Goal: Task Accomplishment & Management: Complete application form

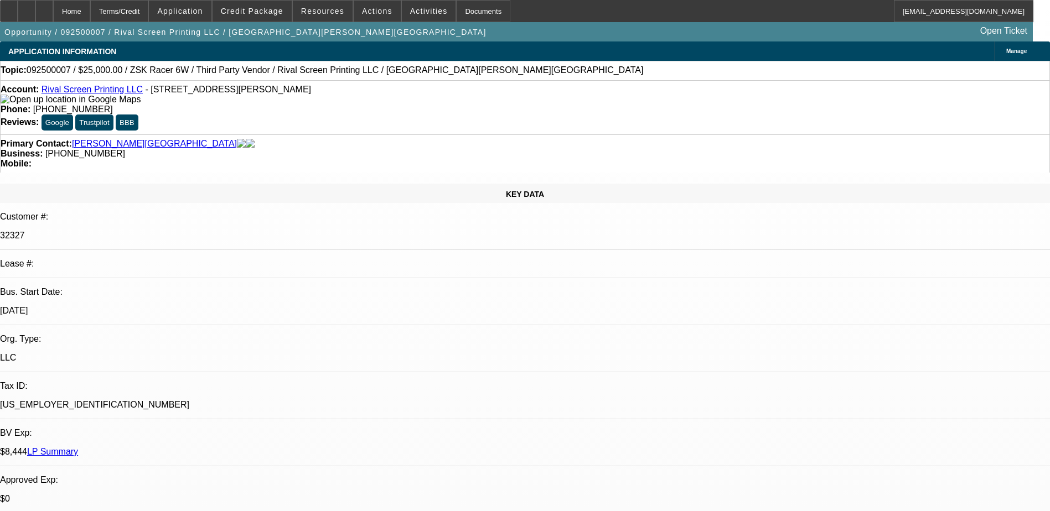
select select "0"
select select "6"
select select "0.1"
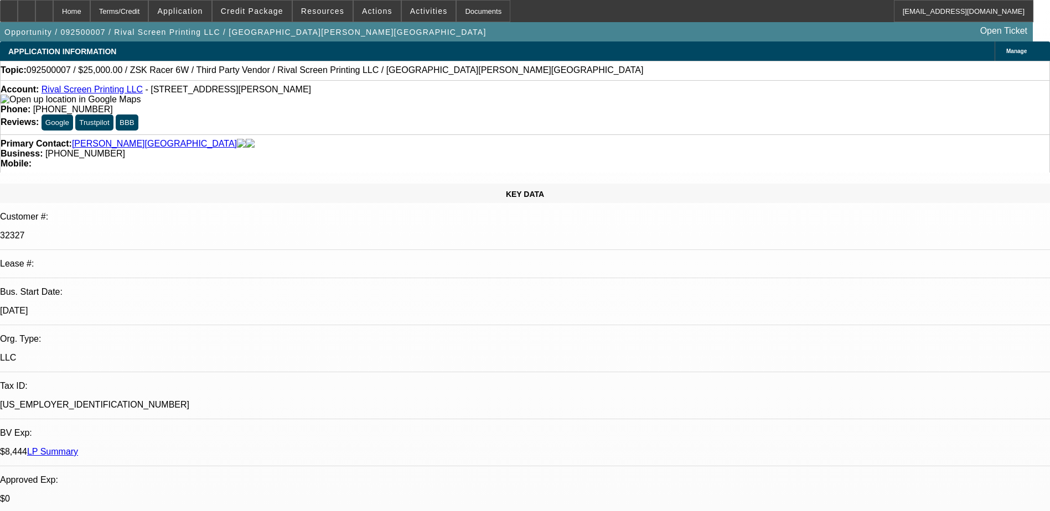
select select "2"
select select "0"
select select "6"
select select "0.1"
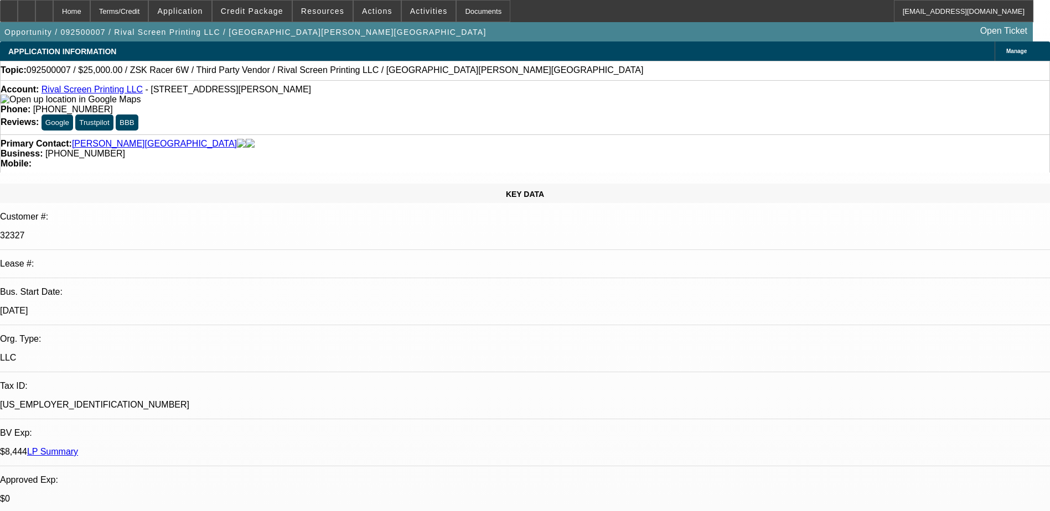
select select "2"
select select "0"
select select "6"
select select "0.1"
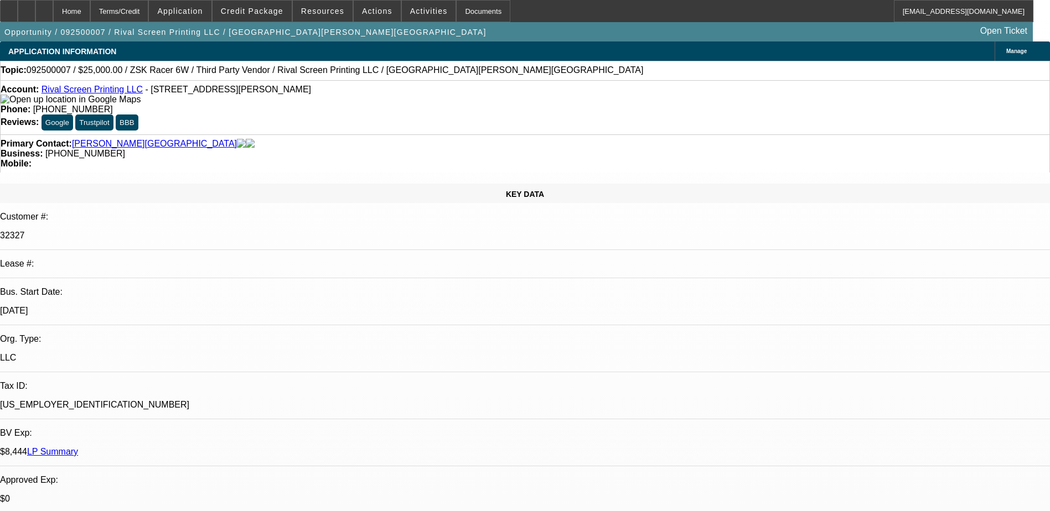
select select "2"
select select "0"
select select "6"
click at [44, 7] on icon at bounding box center [44, 7] width 0 height 0
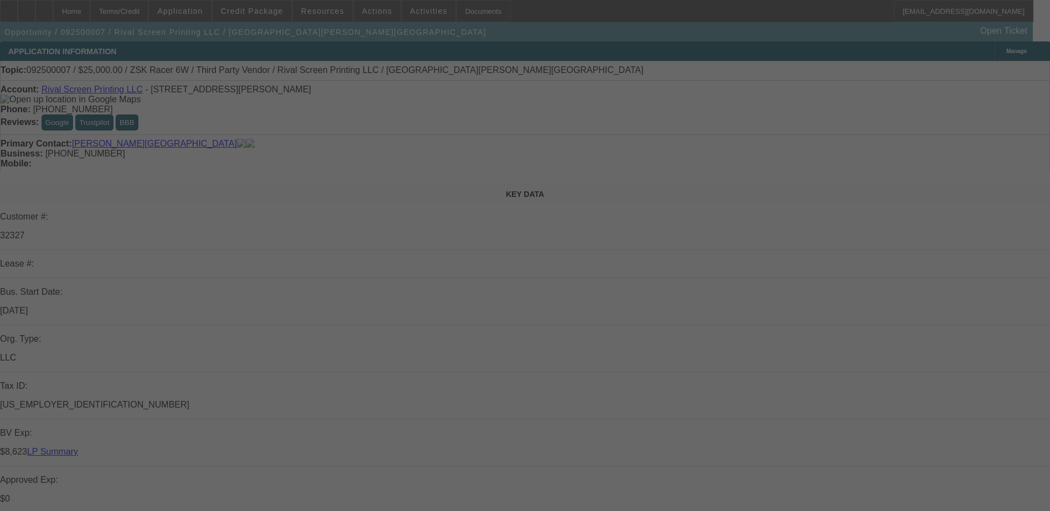
select select "0"
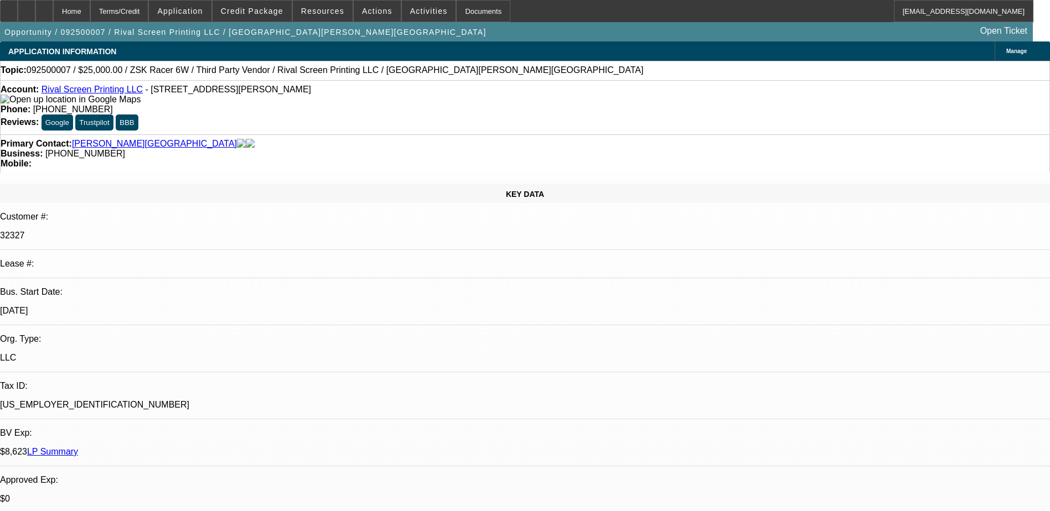
select select "0"
select select "6"
select select "0.1"
select select "2"
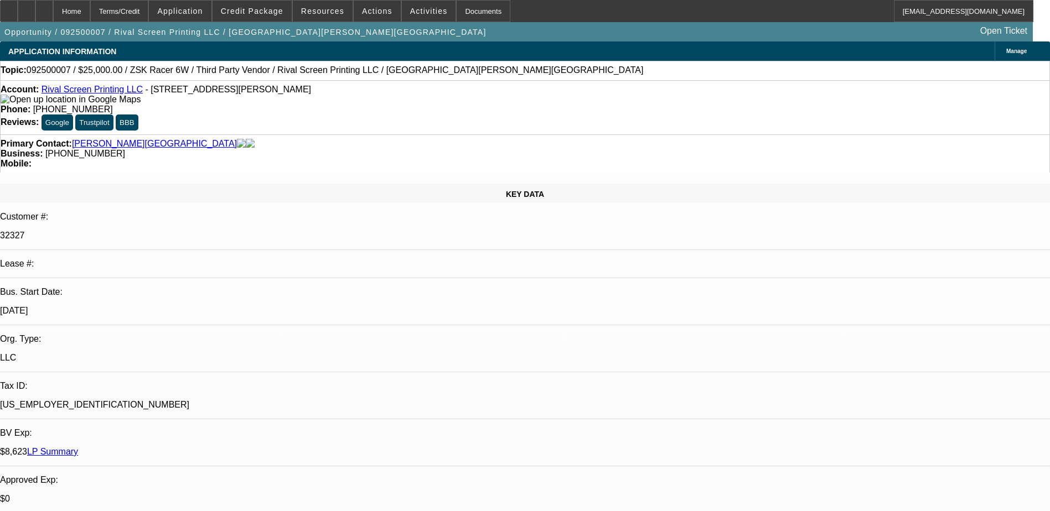
select select "2"
select select "0"
select select "6"
select select "0.1"
select select "2"
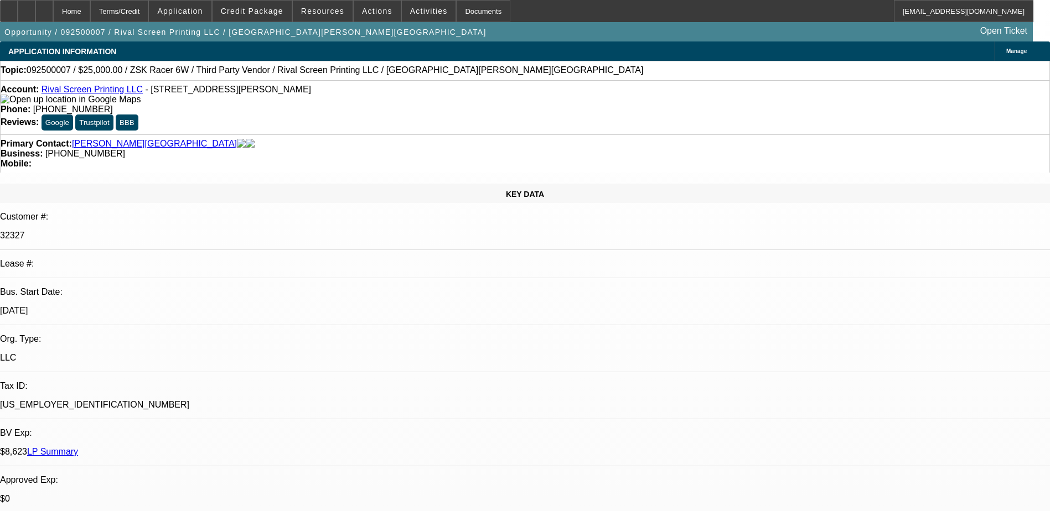
select select "2"
select select "0"
select select "6"
select select "0.1"
select select "2"
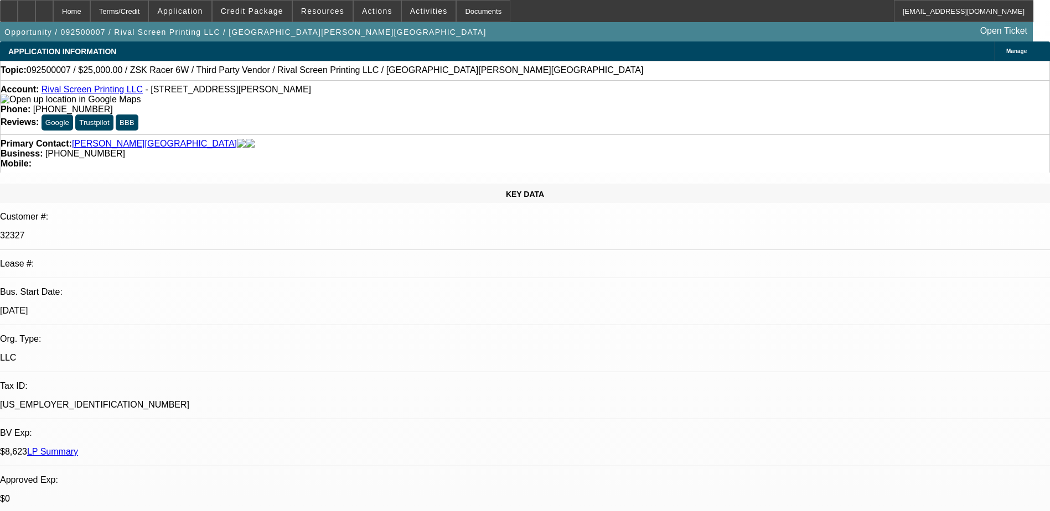
select select "2"
select select "0"
select select "6"
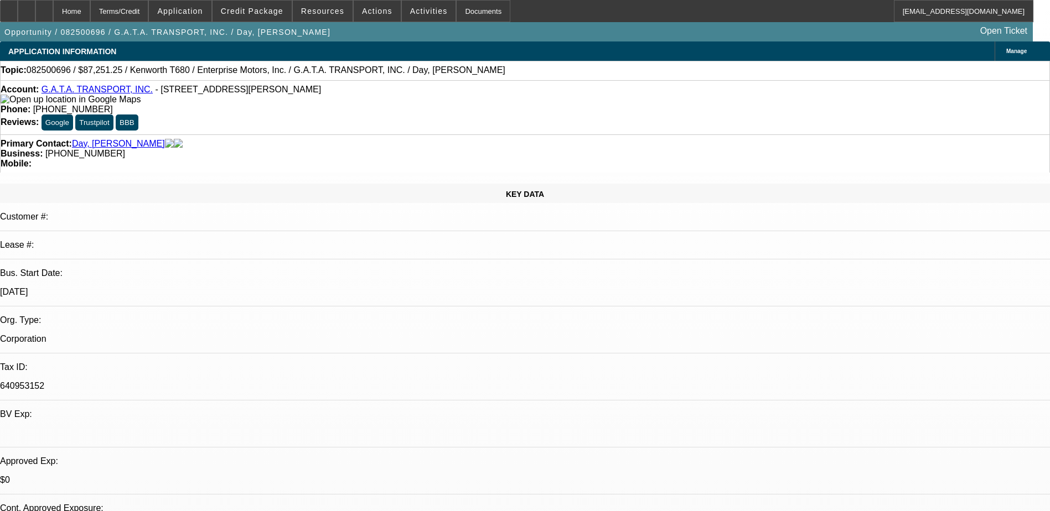
select select "0"
select select "6"
select select "0"
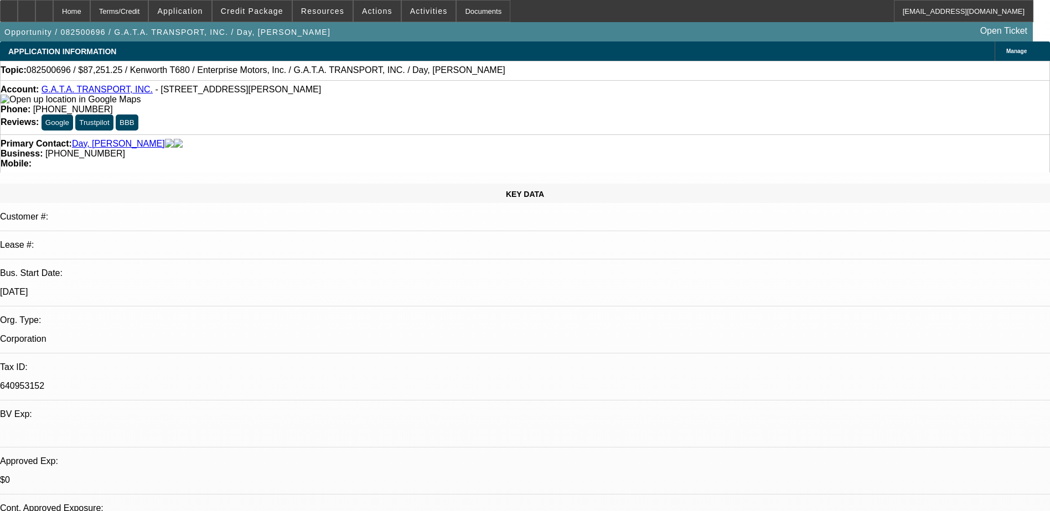
select select "0"
select select "6"
select select "0"
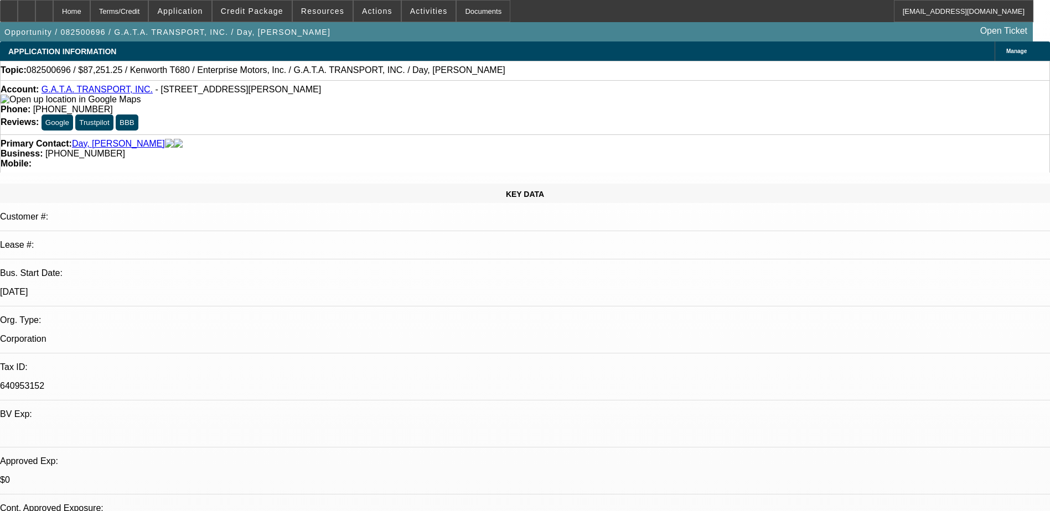
select select "0"
select select "6"
drag, startPoint x: 453, startPoint y: 129, endPoint x: 395, endPoint y: 125, distance: 58.2
click at [395, 134] on div "Primary Contact: Day, Denese Business: (901) 674-7559 Mobile:" at bounding box center [525, 153] width 1050 height 38
drag, startPoint x: 395, startPoint y: 125, endPoint x: 404, endPoint y: 125, distance: 8.9
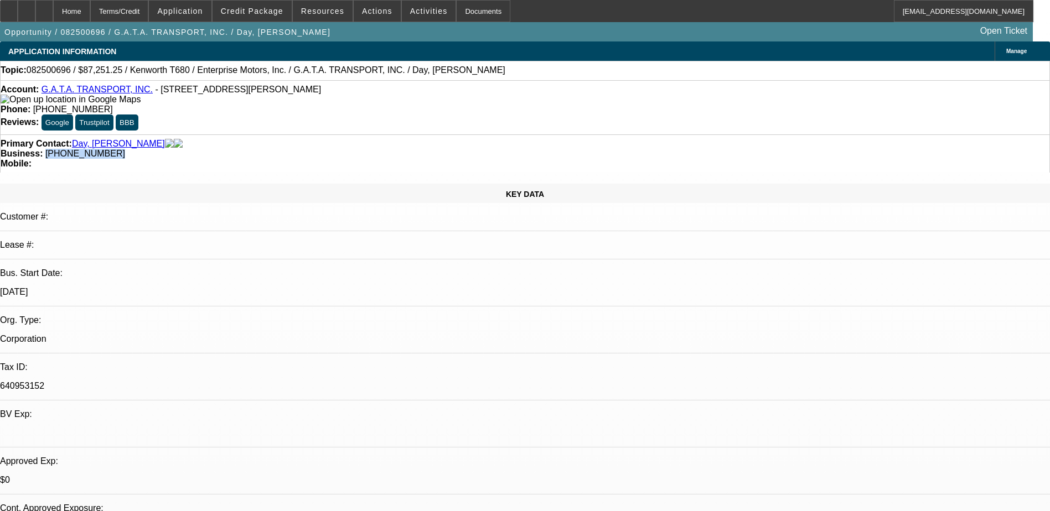
copy span "(901) 674-7559"
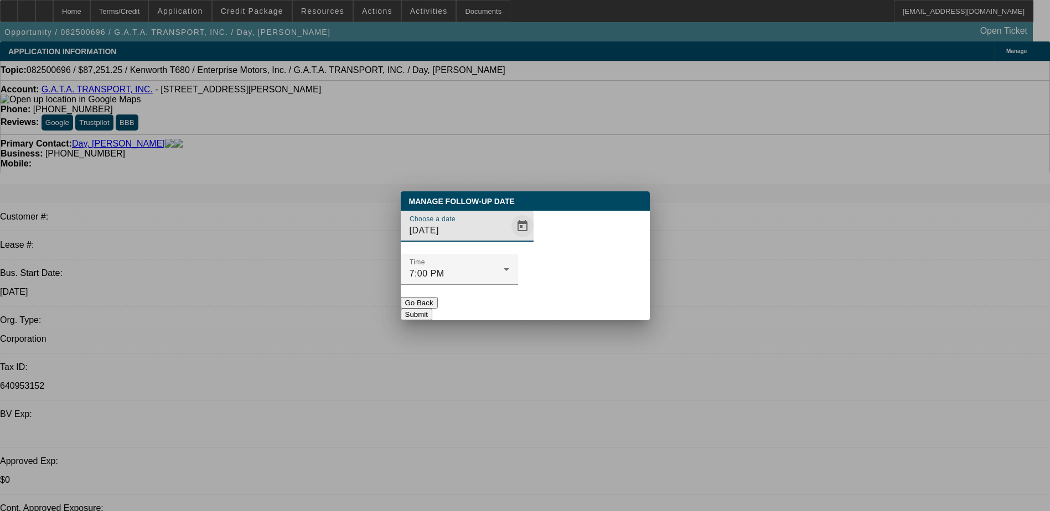
click at [509, 240] on span "Open calendar" at bounding box center [522, 226] width 27 height 27
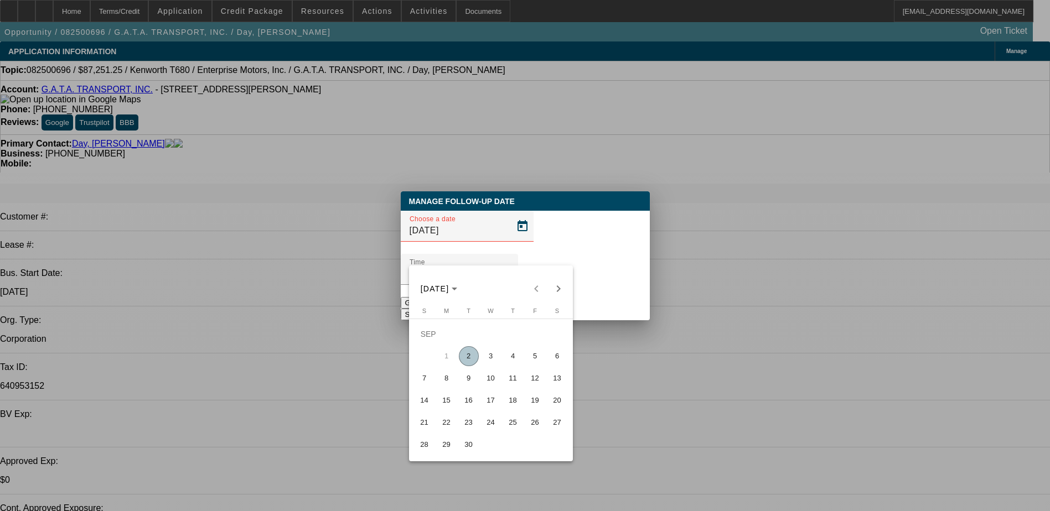
click at [534, 359] on span "5" at bounding box center [535, 356] width 20 height 20
type input "9/5/2025"
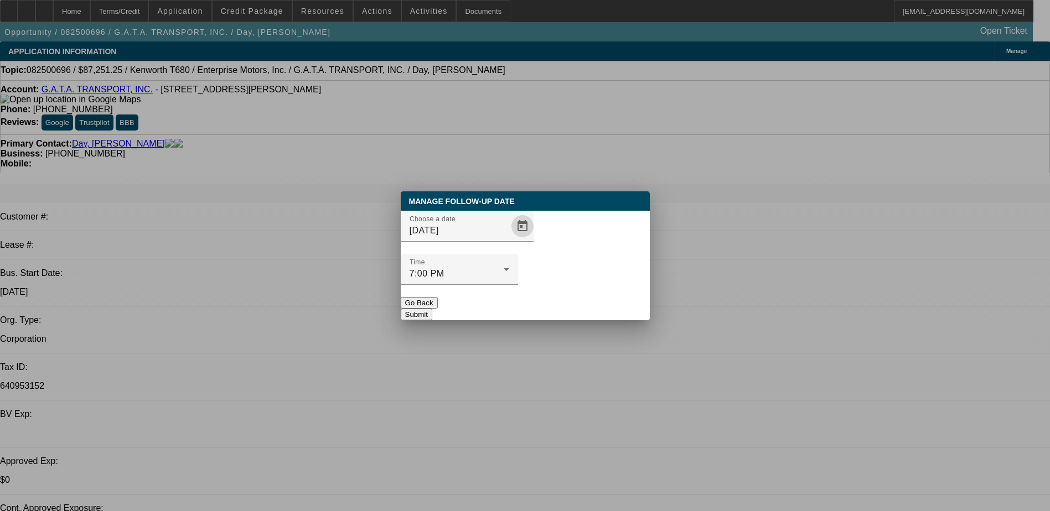
click at [432, 309] on button "Submit" at bounding box center [417, 315] width 32 height 12
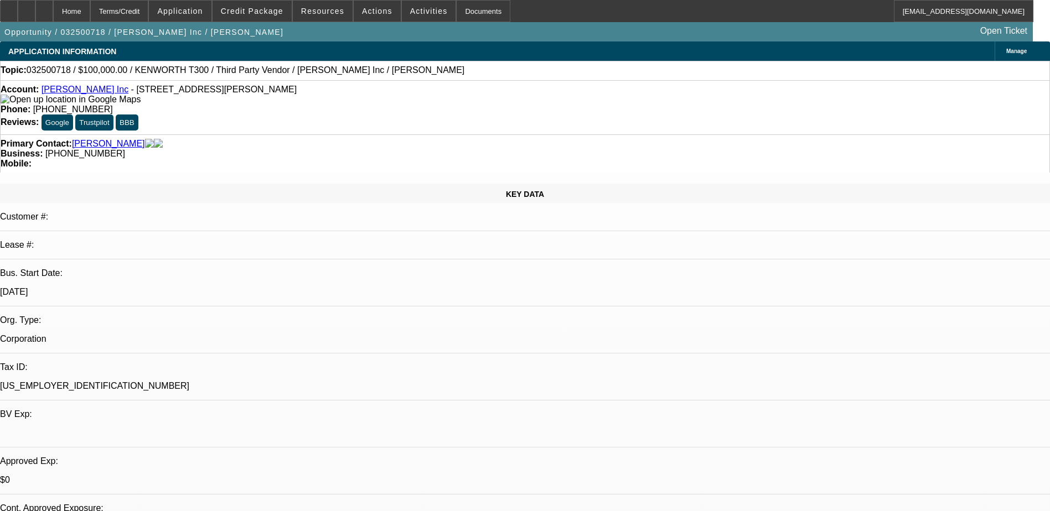
select select "0"
select select "6"
click at [125, 149] on span "(757) 593-4739" at bounding box center [85, 153] width 80 height 9
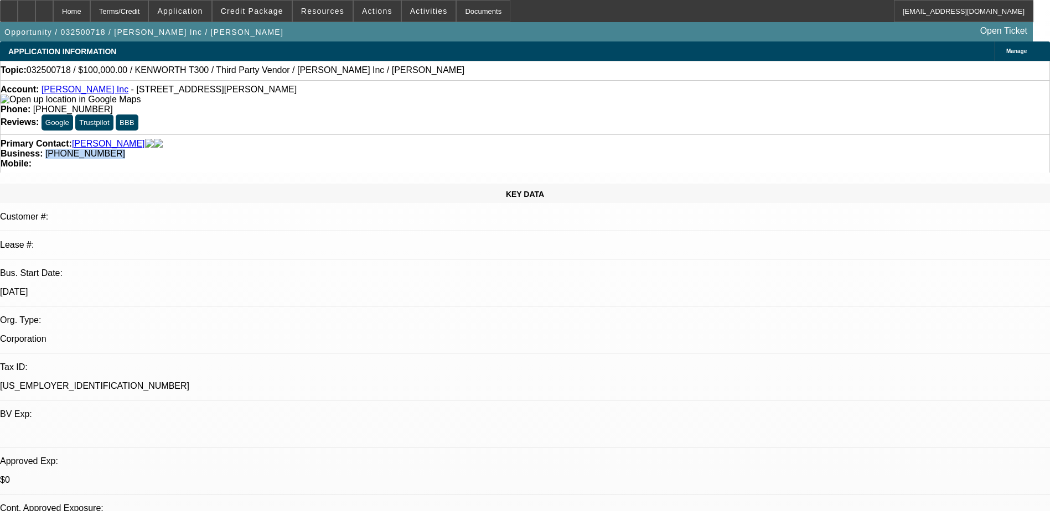
drag, startPoint x: 430, startPoint y: 121, endPoint x: 398, endPoint y: 120, distance: 32.1
click at [398, 149] on div "Business: (757) 593-4739" at bounding box center [525, 154] width 1048 height 10
drag, startPoint x: 398, startPoint y: 120, endPoint x: 422, endPoint y: 122, distance: 24.4
copy span "757) 593-4739"
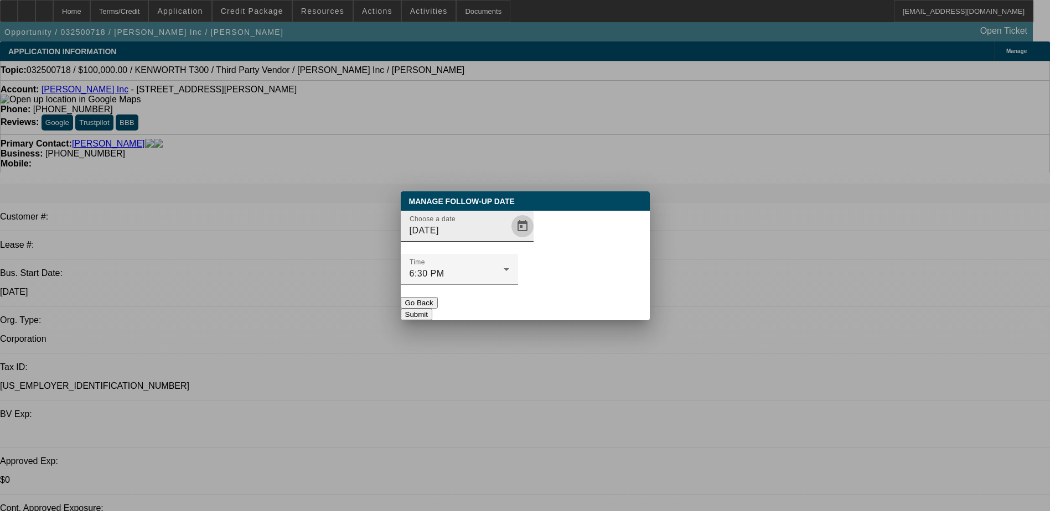
click at [509, 240] on span "Open calendar" at bounding box center [522, 226] width 27 height 27
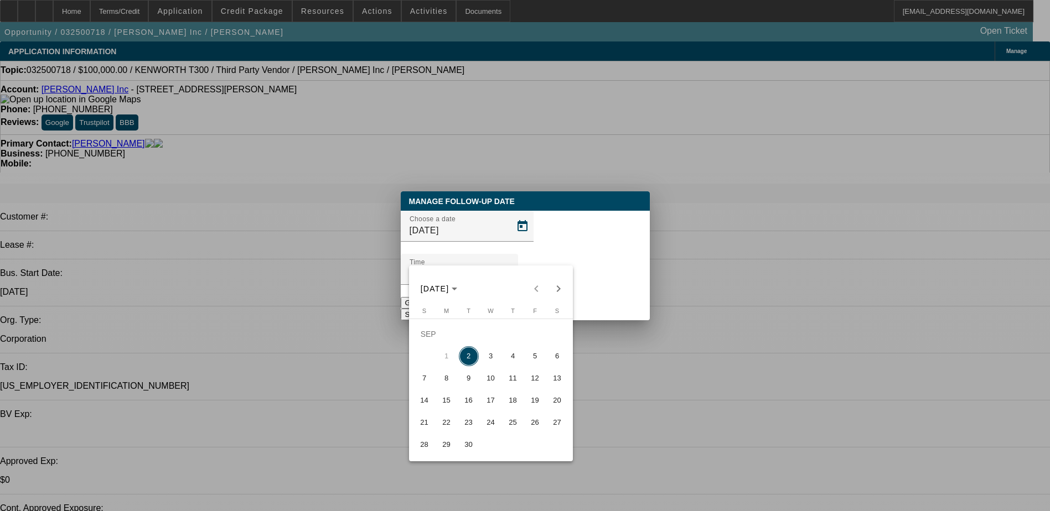
click at [533, 356] on span "5" at bounding box center [535, 356] width 20 height 20
type input "9/5/2025"
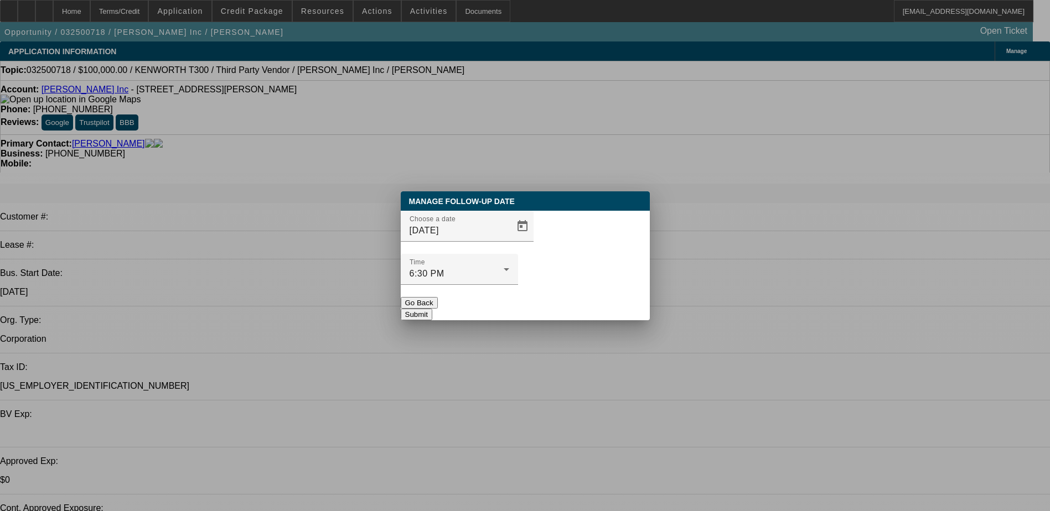
click at [432, 309] on button "Submit" at bounding box center [417, 315] width 32 height 12
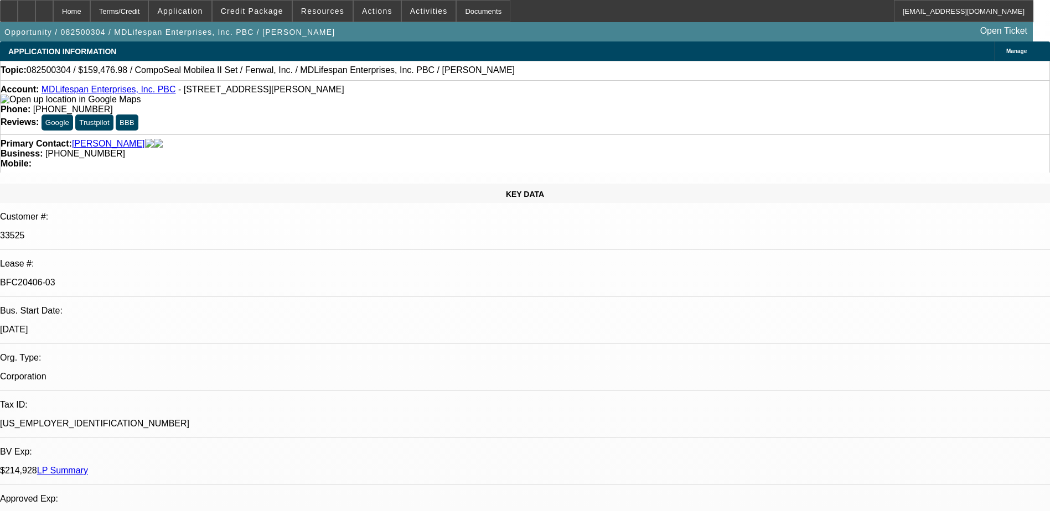
select select "0"
select select "2"
select select "0"
select select "6"
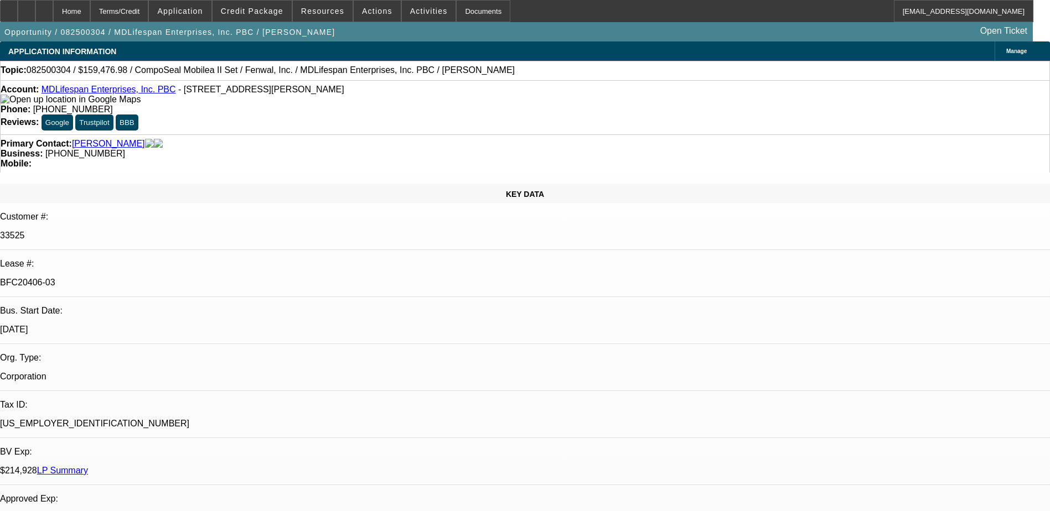
select select "0"
select select "6"
select select "0"
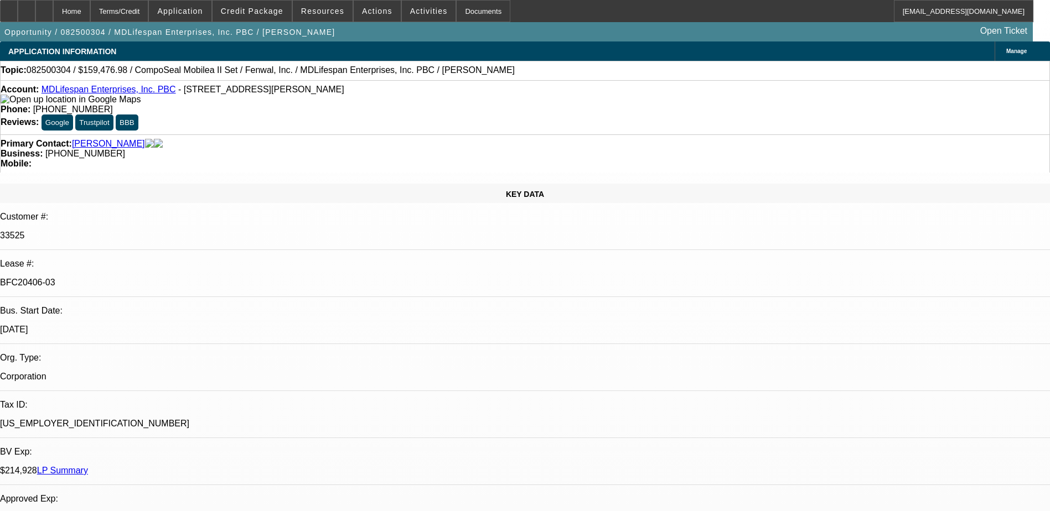
select select "0"
select select "3"
select select "0"
select select "6"
select select "0"
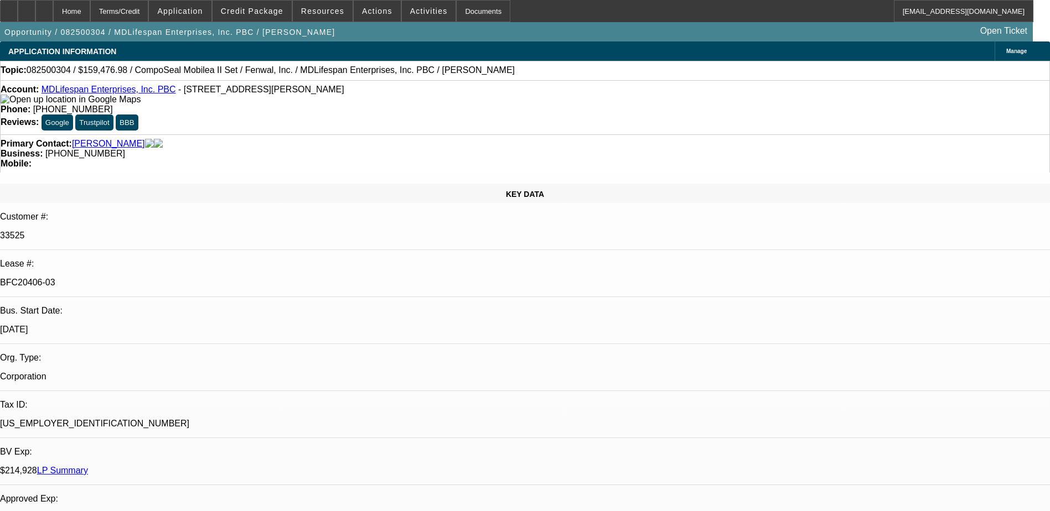
select select "2"
select select "0"
select select "6"
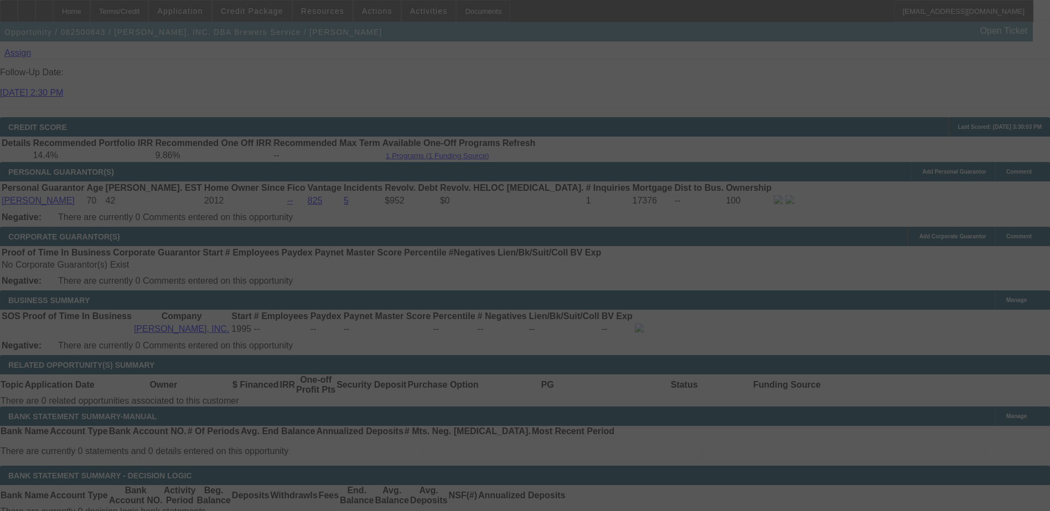
scroll to position [1604, 0]
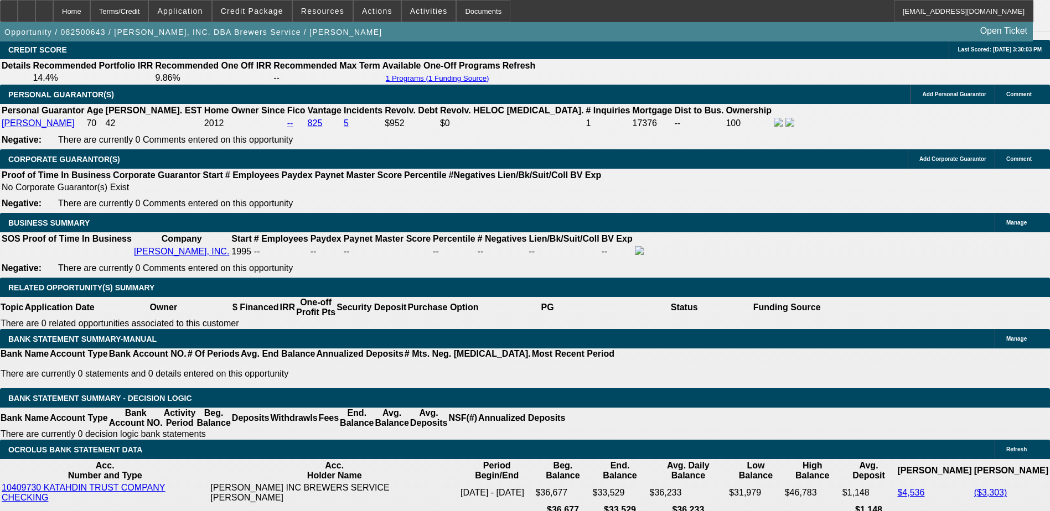
select select "0"
select select "2"
select select "0"
select select "6"
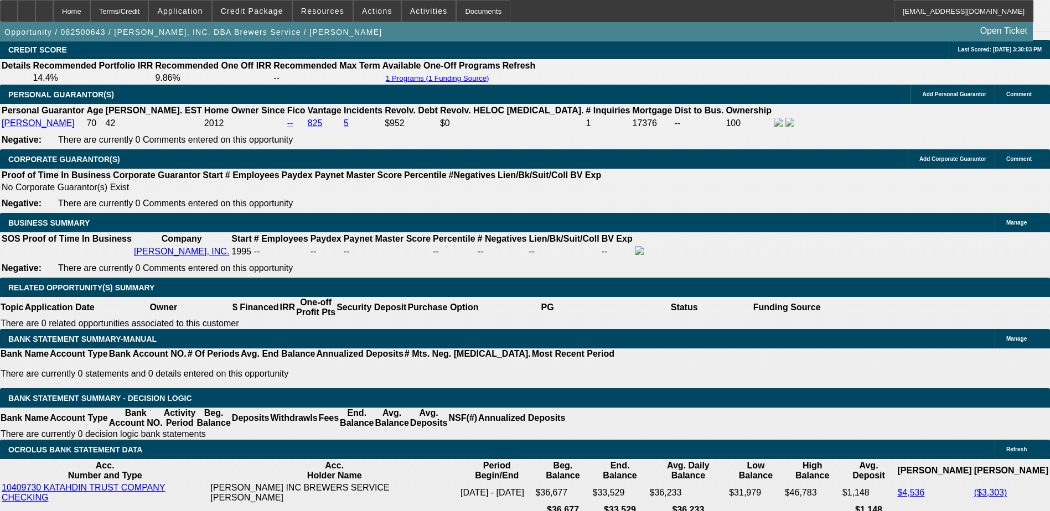
select select "0"
select select "2"
select select "0"
select select "6"
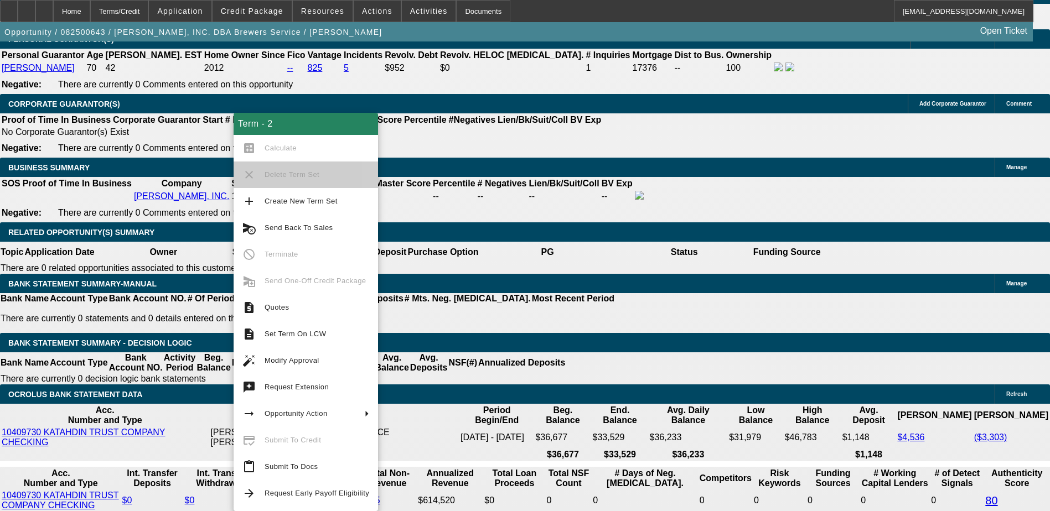
scroll to position [1697, 0]
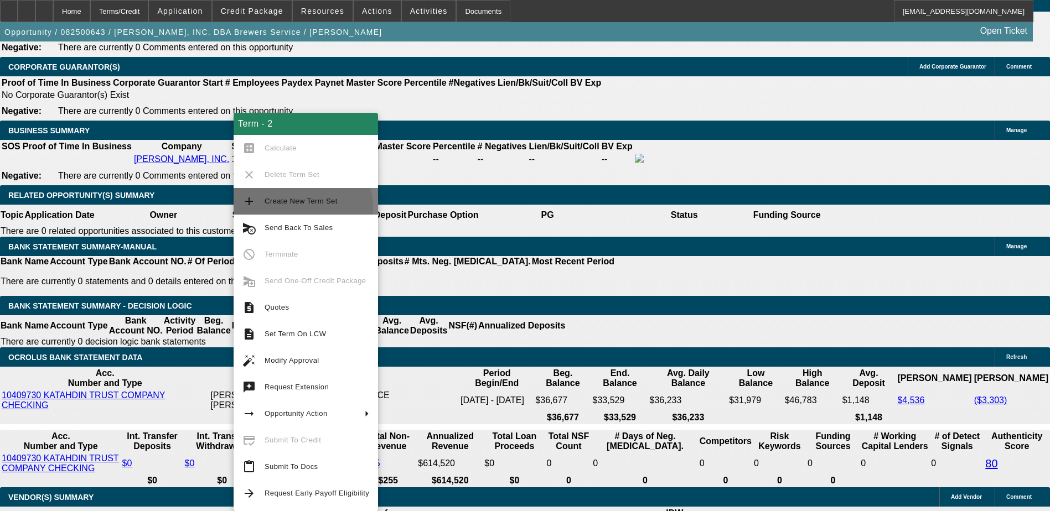
click at [293, 207] on span "Create New Term Set" at bounding box center [316, 201] width 105 height 13
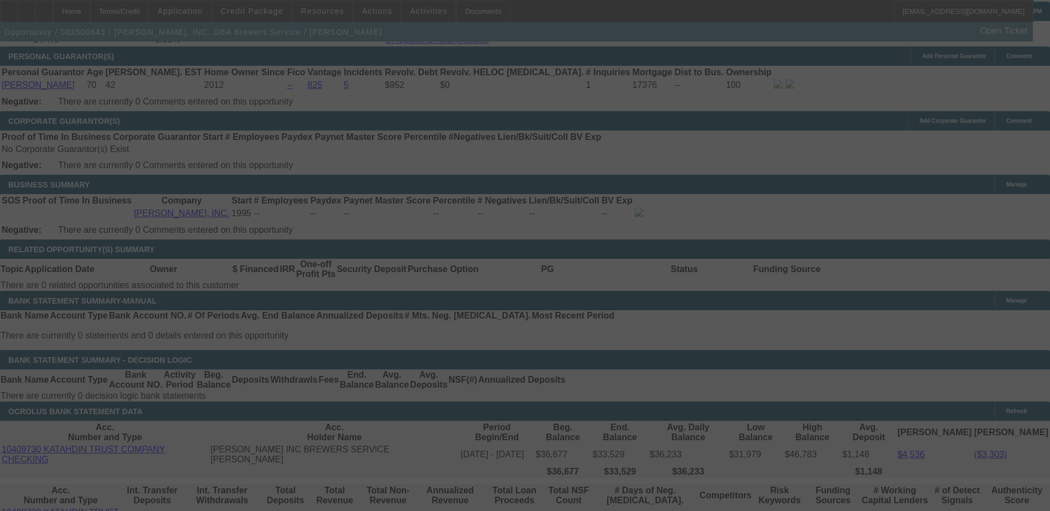
scroll to position [1675, 0]
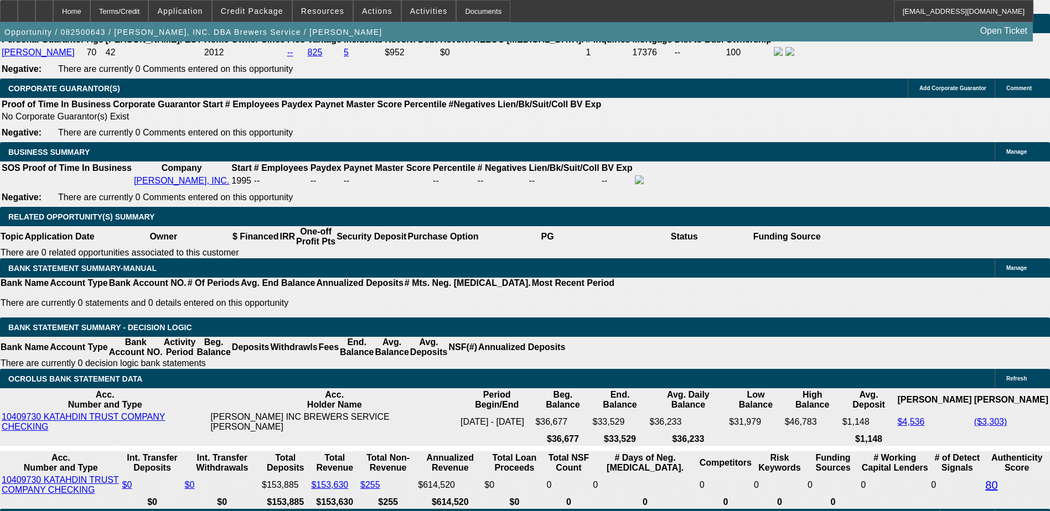
select select "0"
select select "2"
select select "0"
select select "2"
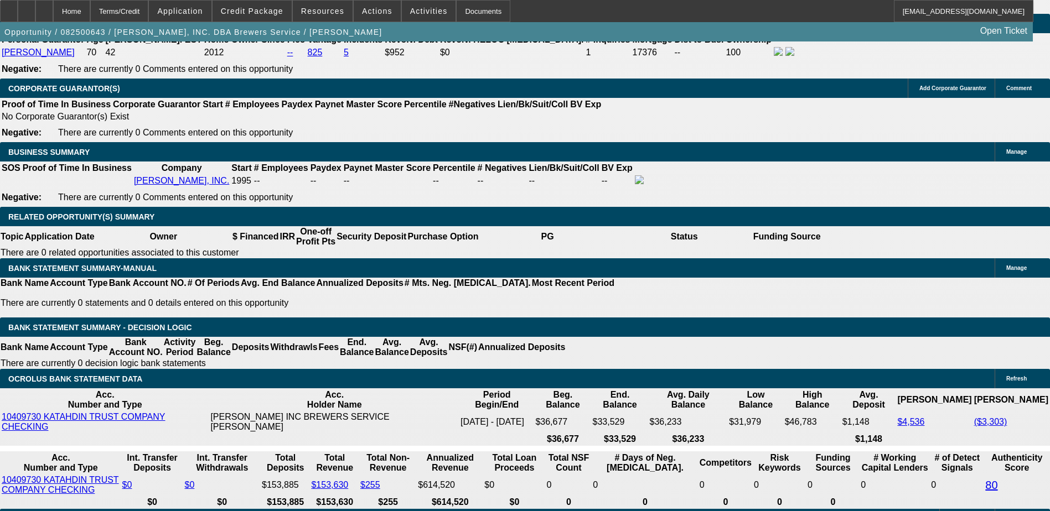
select select "0"
select select "2"
select select "0"
select select "1"
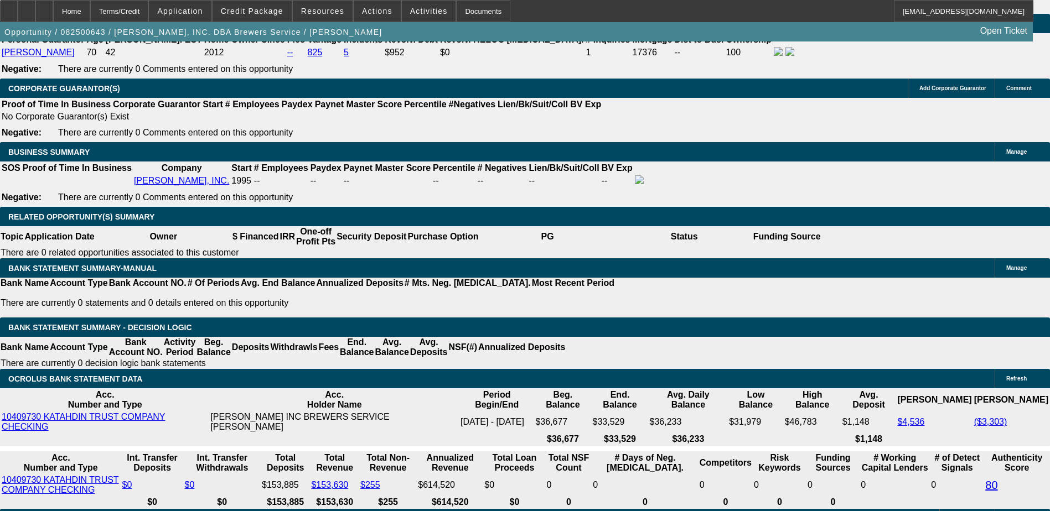
select select "2"
select select "6"
select select "1"
select select "2"
select select "6"
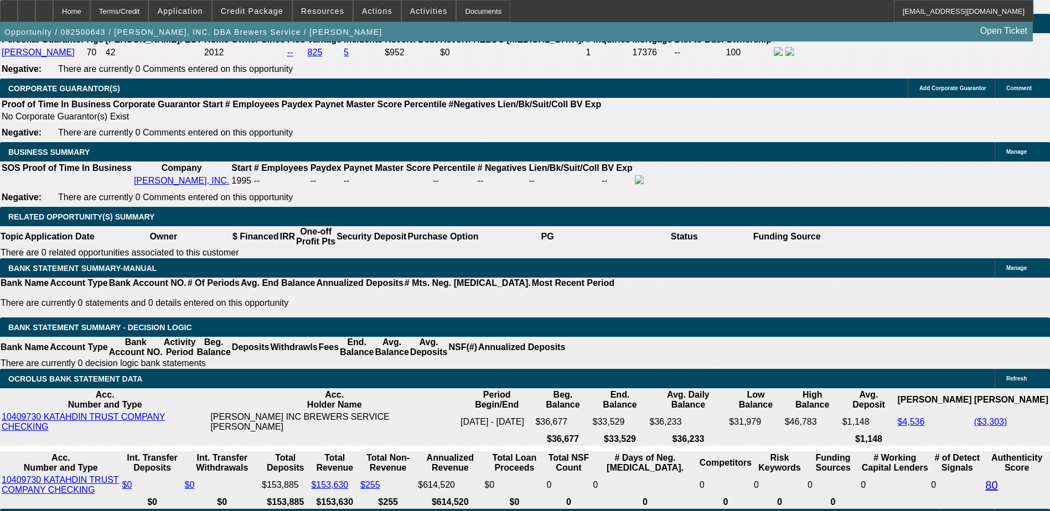
select select "1"
select select "2"
select select "6"
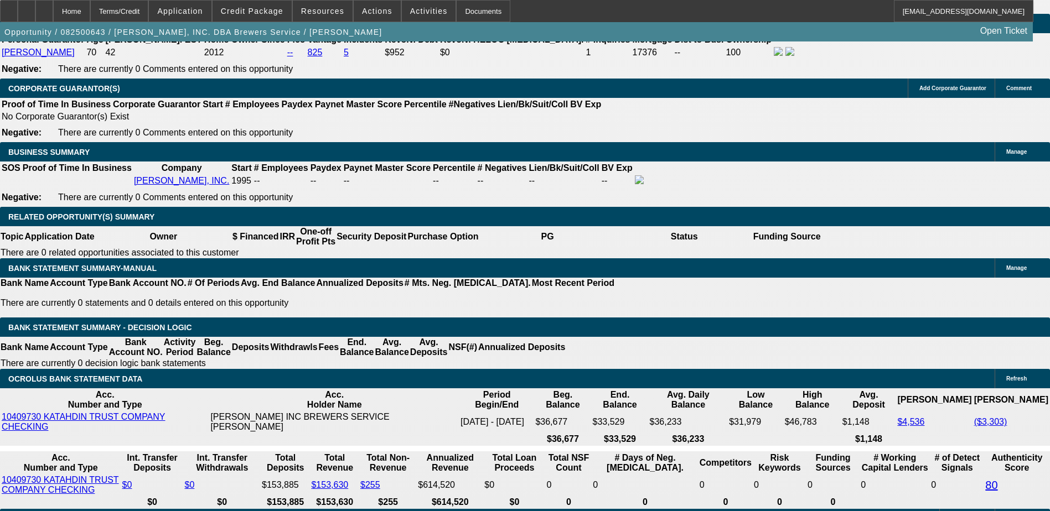
type input "UNKNOWN"
type input "84"
type input "$7,676.52"
type input "$3,838.26"
type input "84"
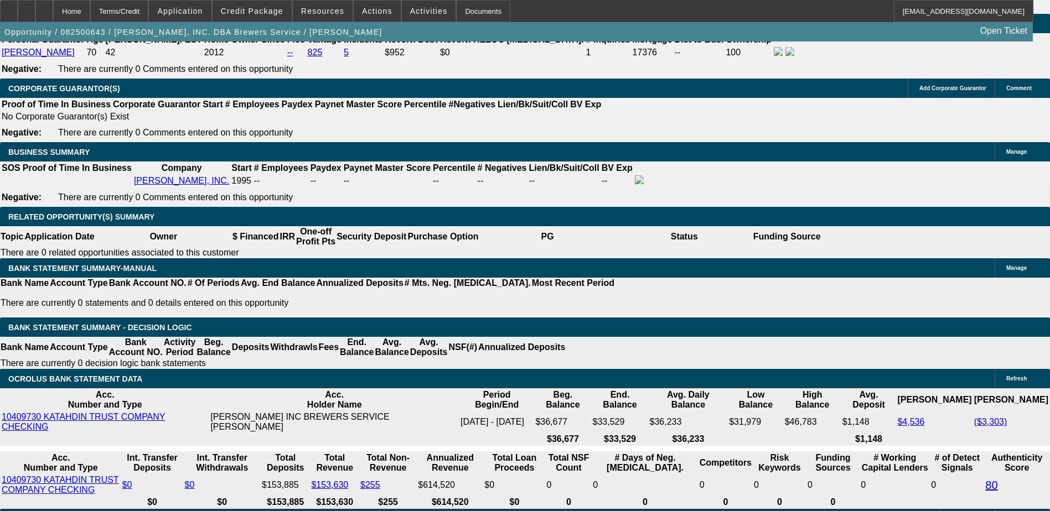
type input "15000"
type input "$55,123.24"
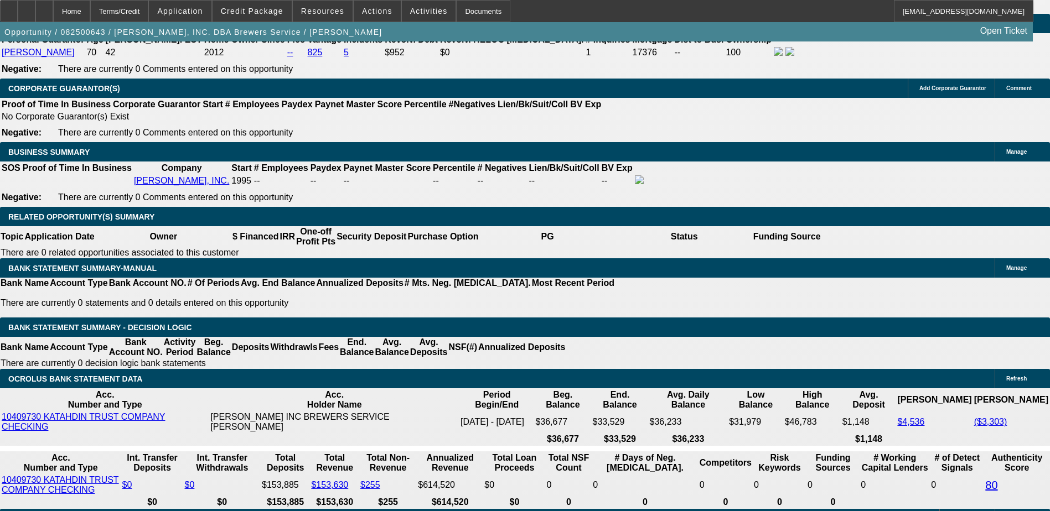
type input "$27,561.62"
type input "$0.00"
type input "$8,224.84"
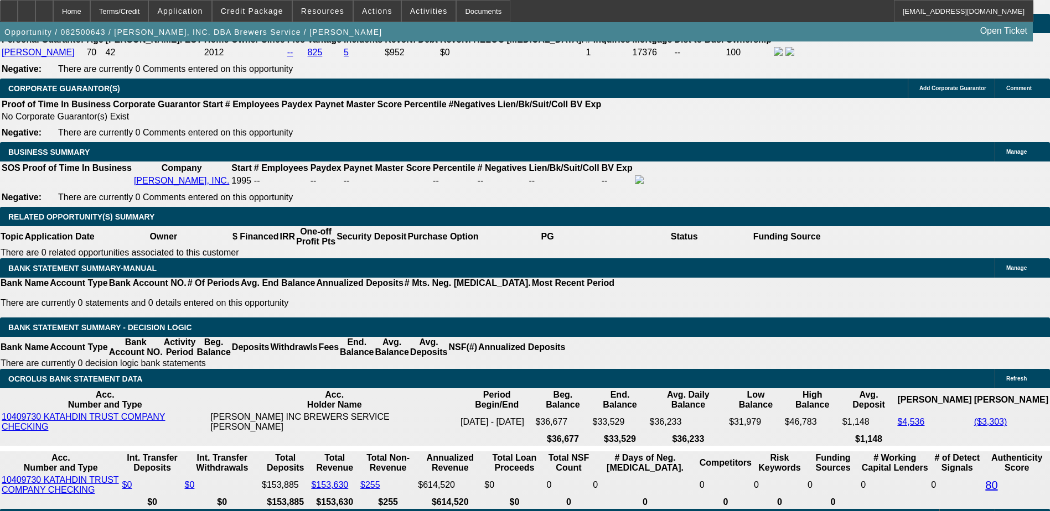
type input "3"
type input "$6.00"
type input "3995"
type input "$7,990.00"
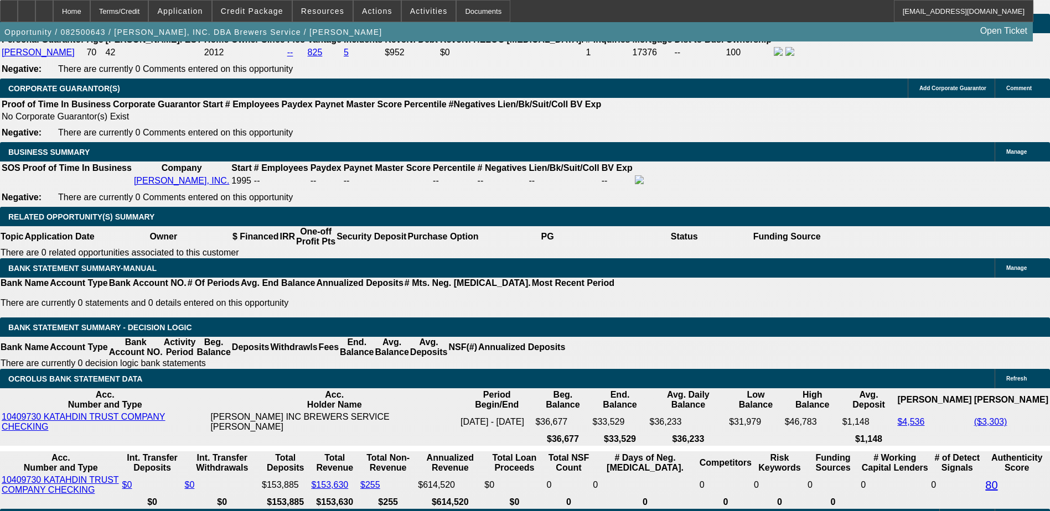
type input "12.2"
type input "$3,995.00"
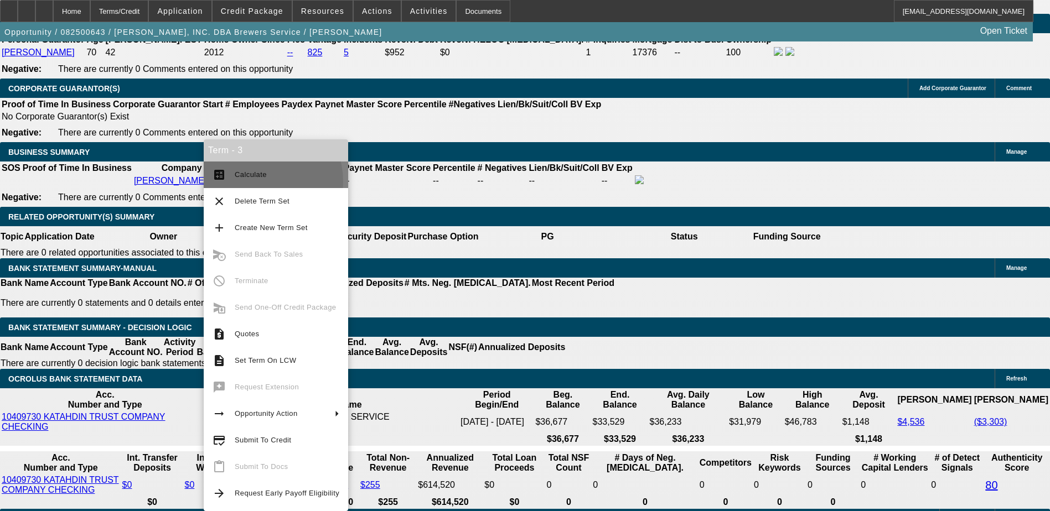
click at [251, 182] on button "calculate Calculate" at bounding box center [276, 175] width 144 height 27
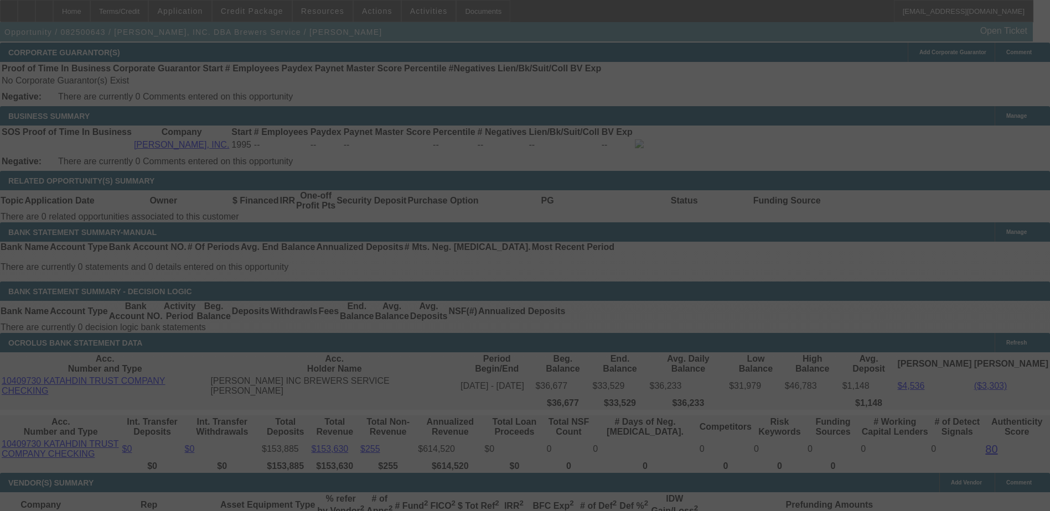
scroll to position [1731, 0]
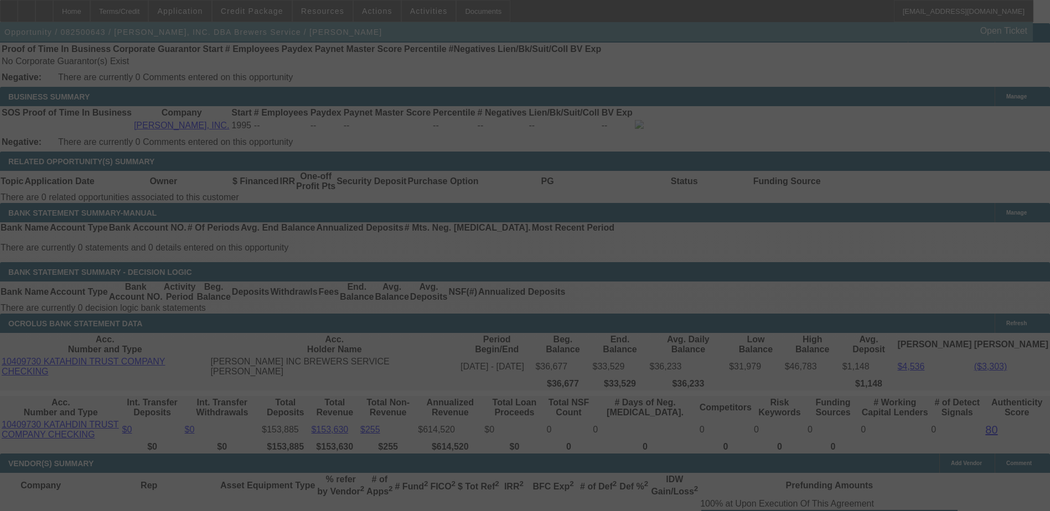
select select "0"
select select "2"
select select "0"
select select "6"
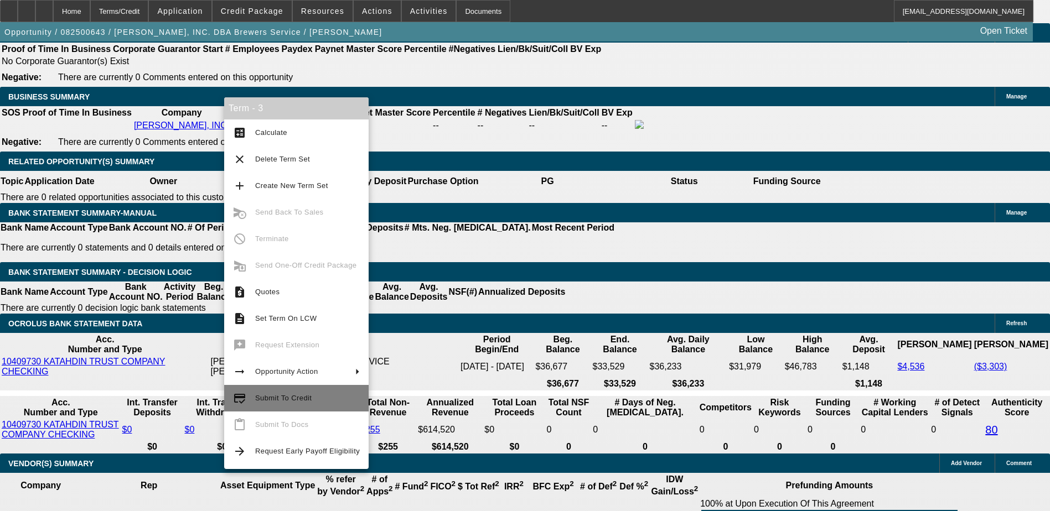
click at [260, 392] on span "Submit To Credit" at bounding box center [307, 398] width 105 height 13
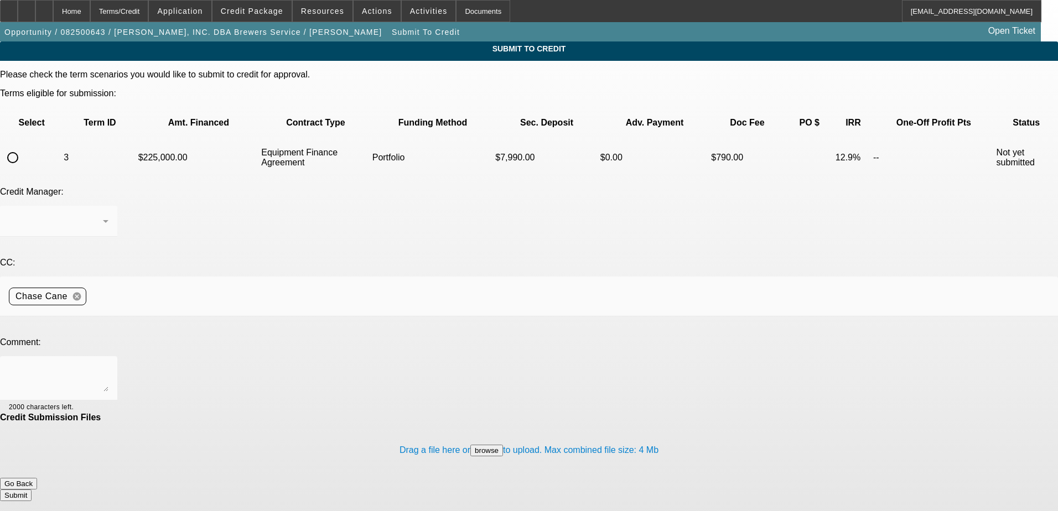
click at [24, 147] on input "radio" at bounding box center [13, 158] width 22 height 22
radio input "true"
click at [103, 215] on div "Arida, George" at bounding box center [56, 221] width 94 height 13
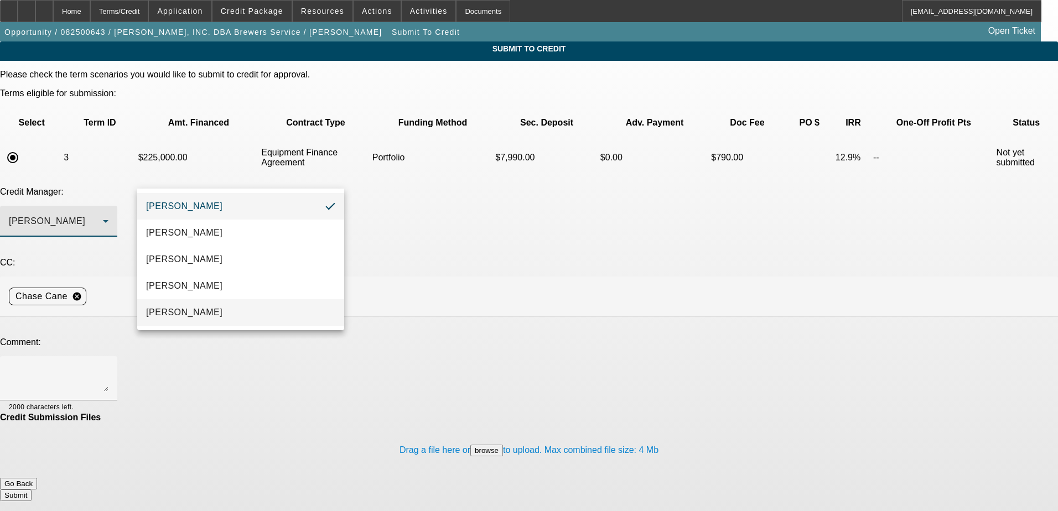
click at [194, 325] on mat-option "Oliva, Samuel" at bounding box center [240, 312] width 207 height 27
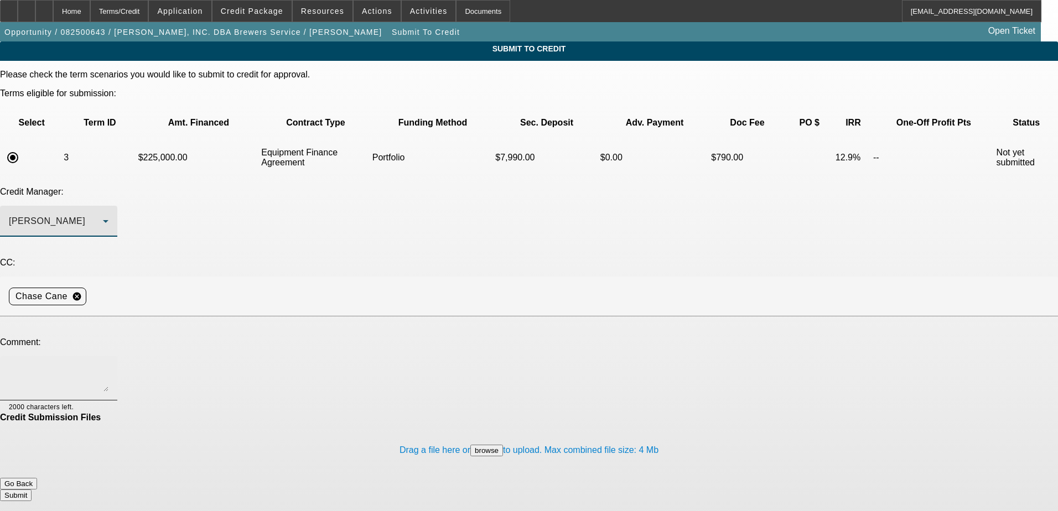
drag, startPoint x: 228, startPoint y: 261, endPoint x: 225, endPoint y: 272, distance: 12.1
click at [108, 356] on div at bounding box center [59, 378] width 100 height 44
click at [108, 365] on textarea at bounding box center [59, 378] width 100 height 27
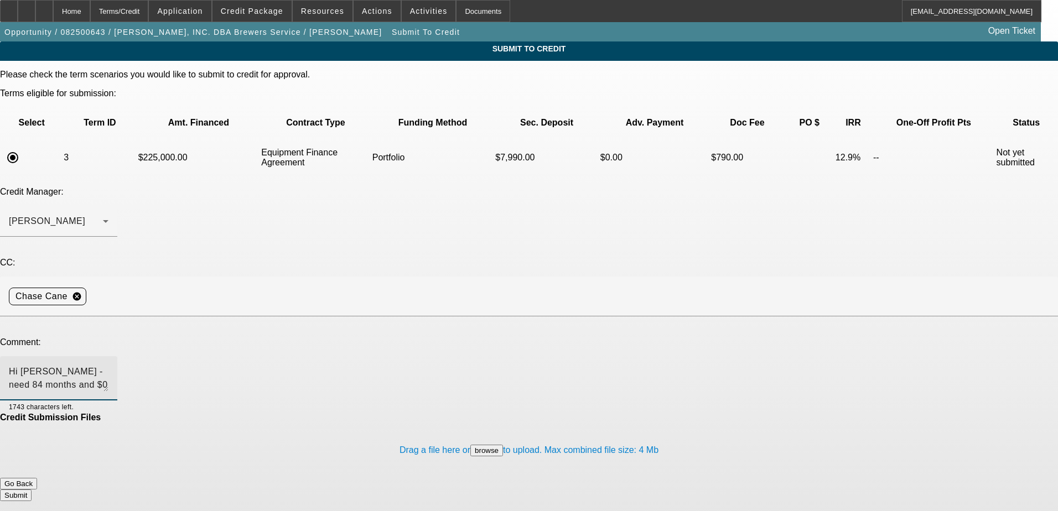
click at [108, 365] on textarea "Hi Sam - need 84 months and $0 down for the customer to consider the deal here …" at bounding box center [59, 378] width 100 height 27
drag, startPoint x: 666, startPoint y: 268, endPoint x: 696, endPoint y: 262, distance: 31.0
click at [108, 365] on textarea "Hi Sam - need 84 months and $0 down for the customer to consider the deal here …" at bounding box center [59, 378] width 100 height 27
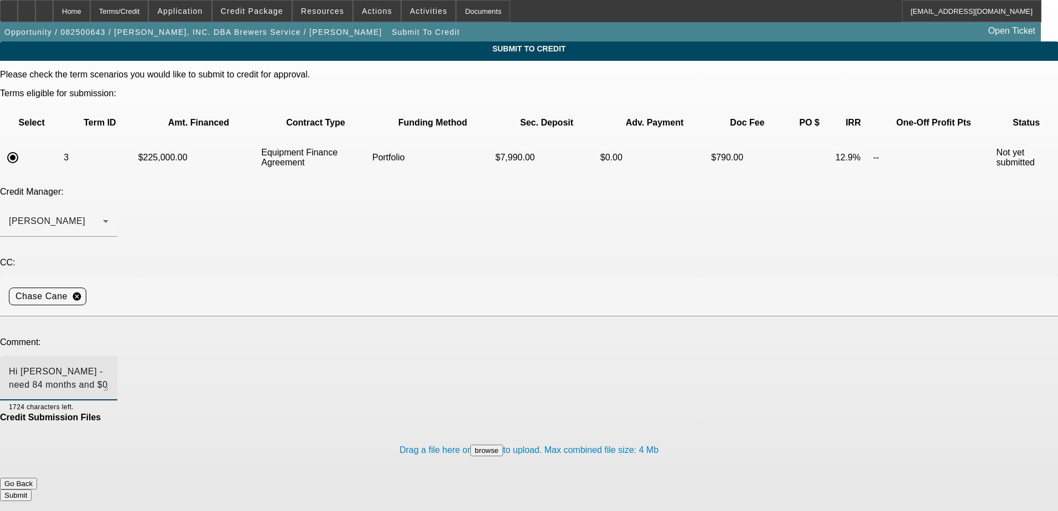
click at [108, 365] on textarea "Hi Sam - need 84 months and $0 down for the customer to consider the deal here …" at bounding box center [59, 378] width 100 height 27
type textarea "Hi Sam - need 84 months and $0 down for the customer to consider the deal here …"
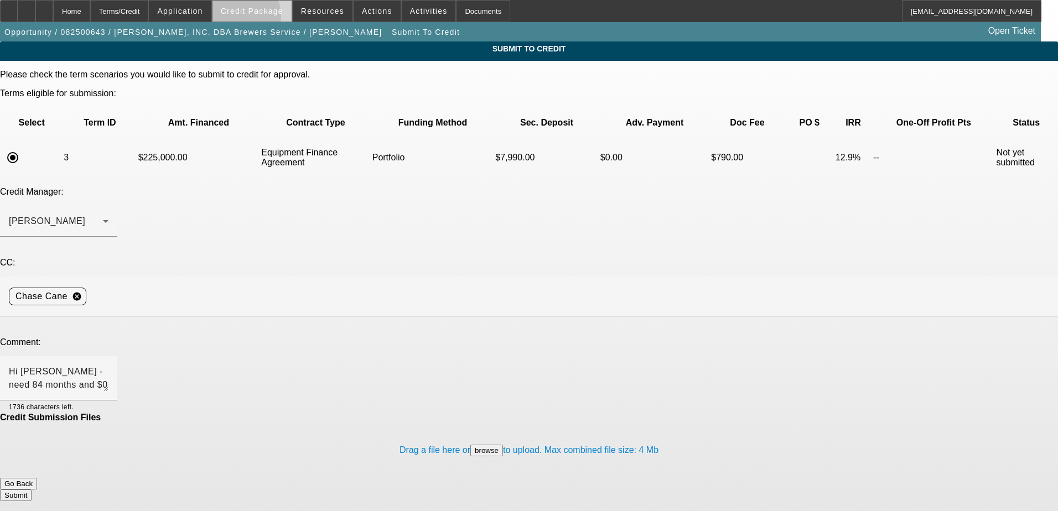
click at [258, 18] on span at bounding box center [251, 11] width 79 height 27
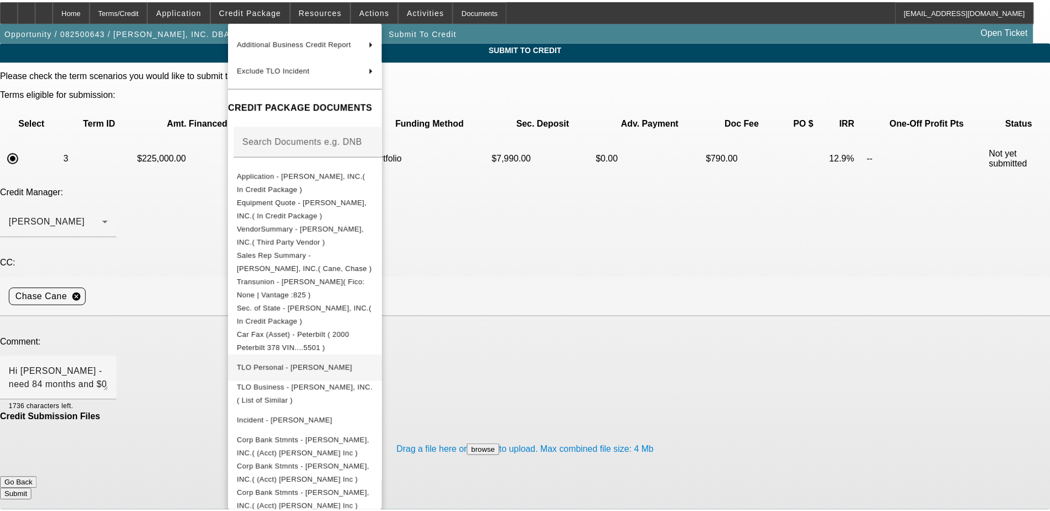
scroll to position [141, 0]
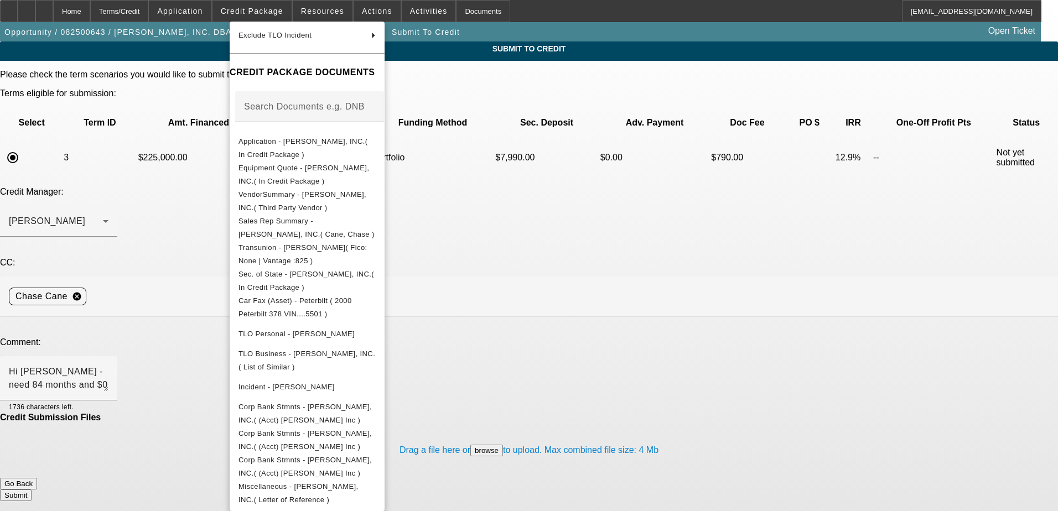
click at [565, 289] on div at bounding box center [529, 255] width 1058 height 511
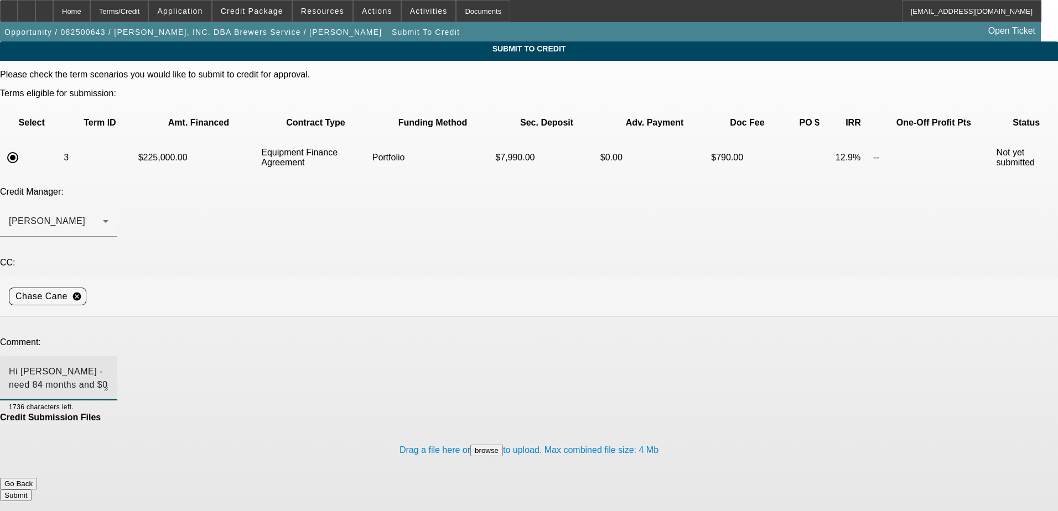
drag, startPoint x: 465, startPoint y: 279, endPoint x: 118, endPoint y: 244, distance: 349.2
click at [118, 244] on div "Please check the term scenarios you would like to submit to credit for approval…" at bounding box center [529, 286] width 1058 height 432
drag, startPoint x: 193, startPoint y: 261, endPoint x: 181, endPoint y: 276, distance: 19.3
click at [108, 365] on textarea "Hi Sam - need 84 months and $0 down for the customer to consider the deal here …" at bounding box center [59, 378] width 100 height 27
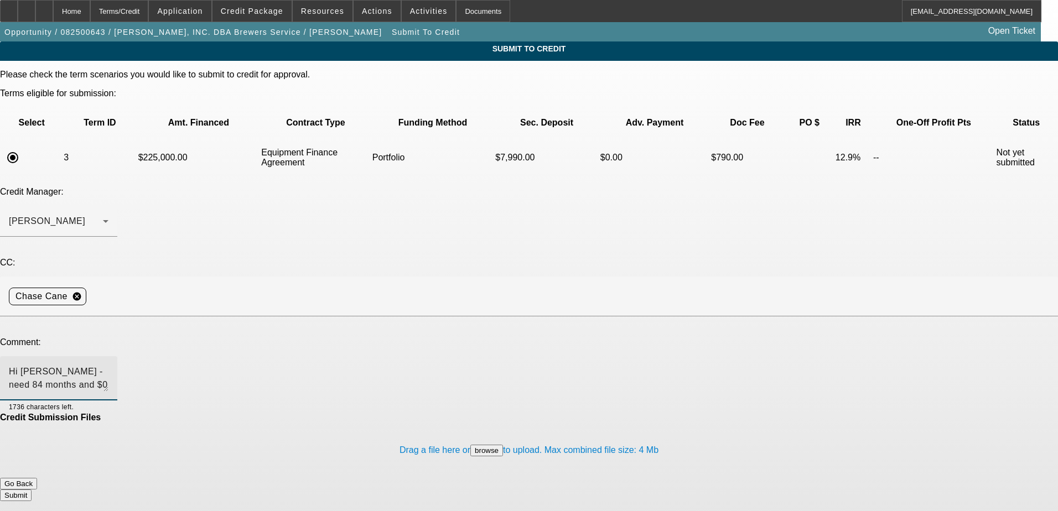
click at [108, 365] on textarea "Hi Sam - need 84 months and $0 down for the customer to consider the deal here …" at bounding box center [59, 378] width 100 height 27
click at [267, 8] on span "Credit Package" at bounding box center [252, 11] width 63 height 9
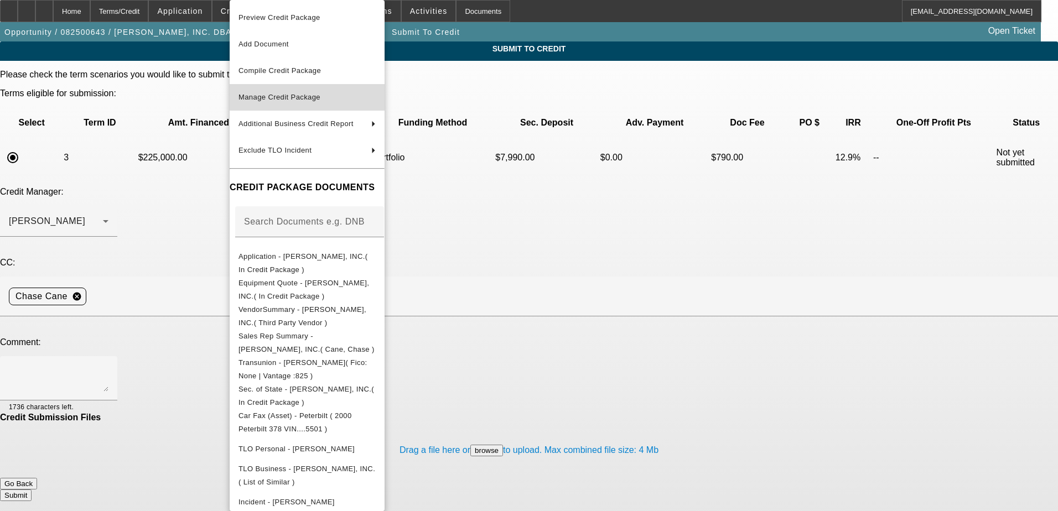
click at [299, 91] on span "Manage Credit Package" at bounding box center [306, 97] width 137 height 13
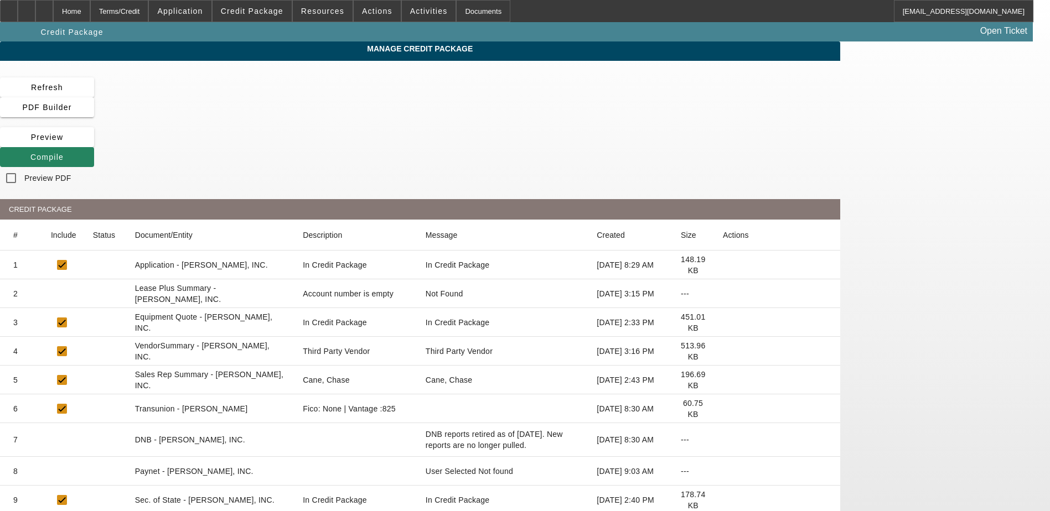
click at [723, 471] on icon at bounding box center [723, 471] width 0 height 0
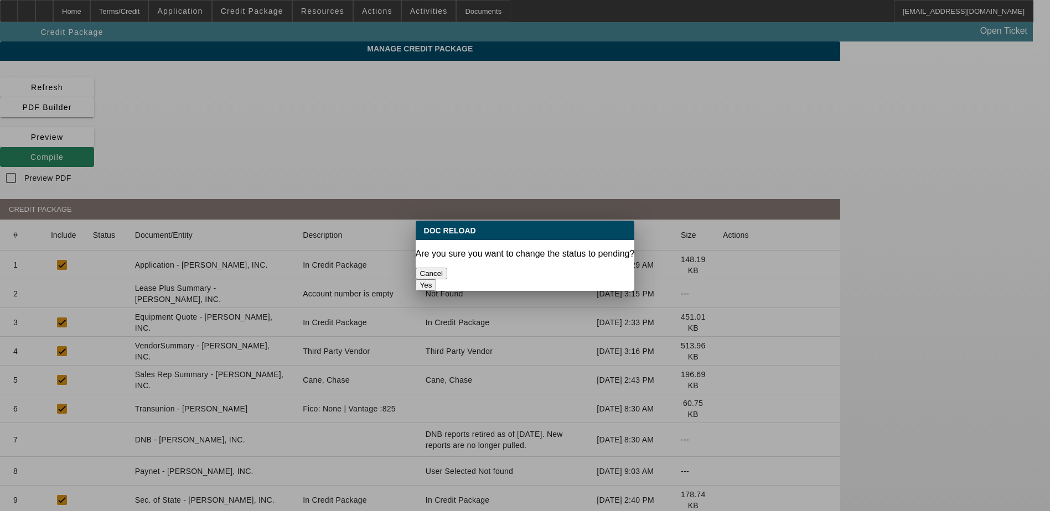
click at [437, 279] on button "Yes" at bounding box center [425, 285] width 21 height 12
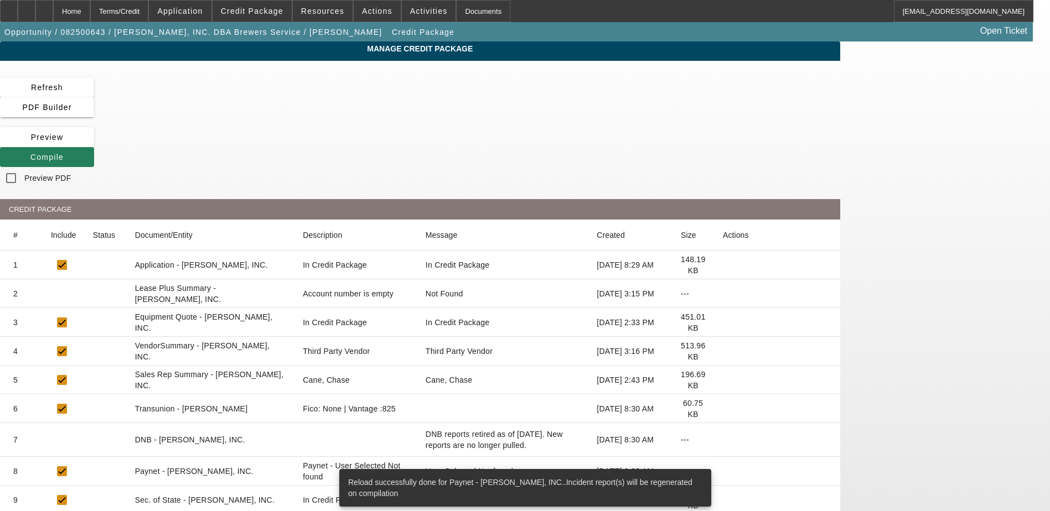
click at [64, 153] on span "Compile" at bounding box center [46, 157] width 33 height 9
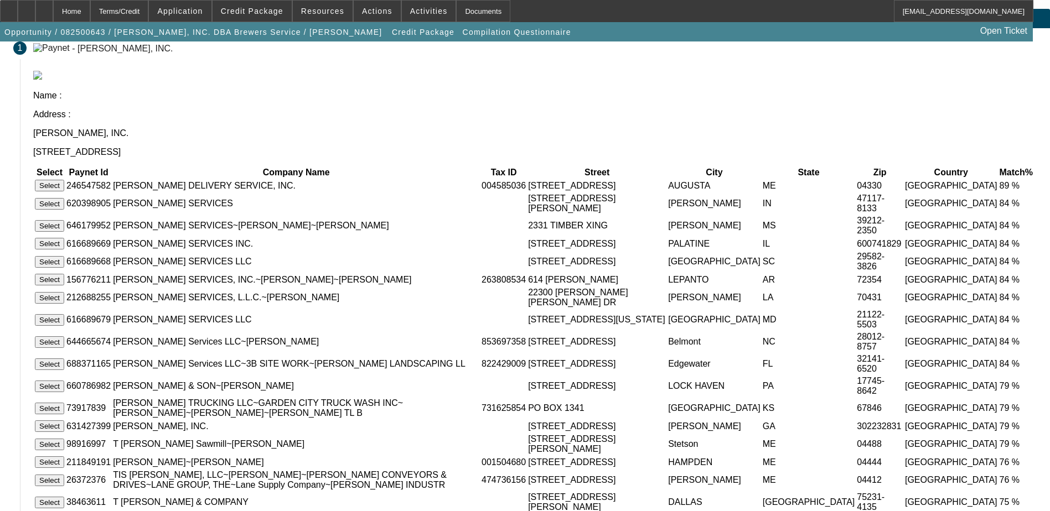
scroll to position [17, 0]
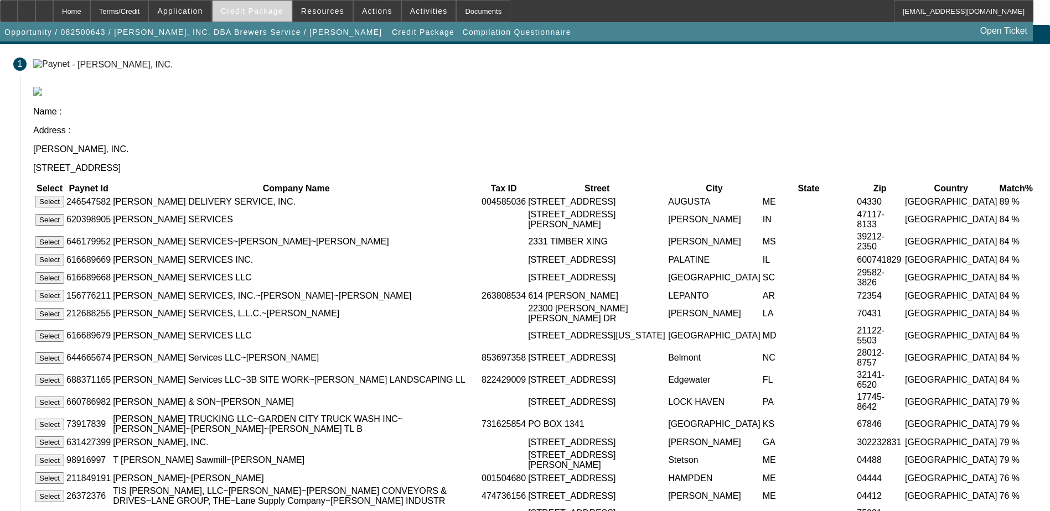
click at [251, 13] on span "Credit Package" at bounding box center [252, 11] width 63 height 9
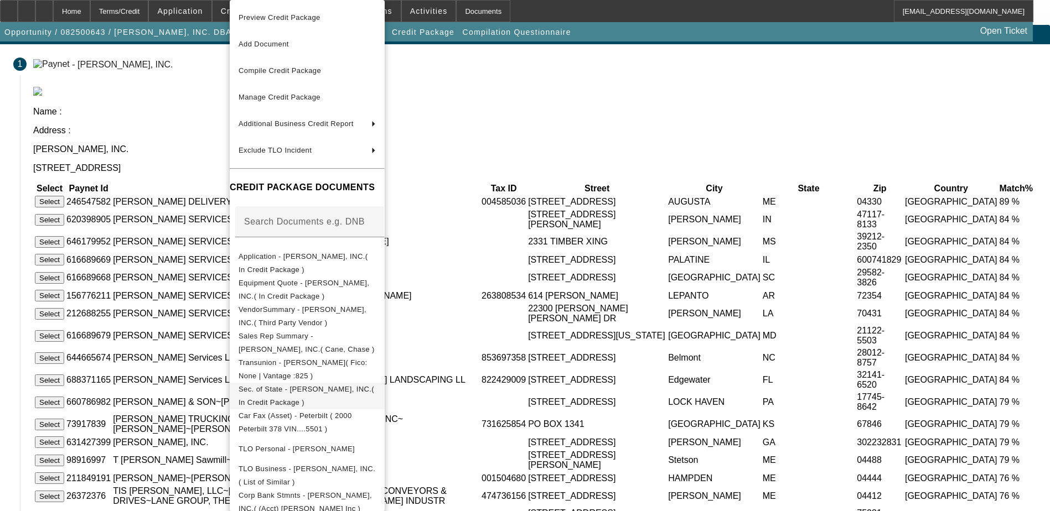
click at [302, 387] on span "Sec. of State - T. L. BREWER, INC.( In Credit Package )" at bounding box center [306, 396] width 137 height 27
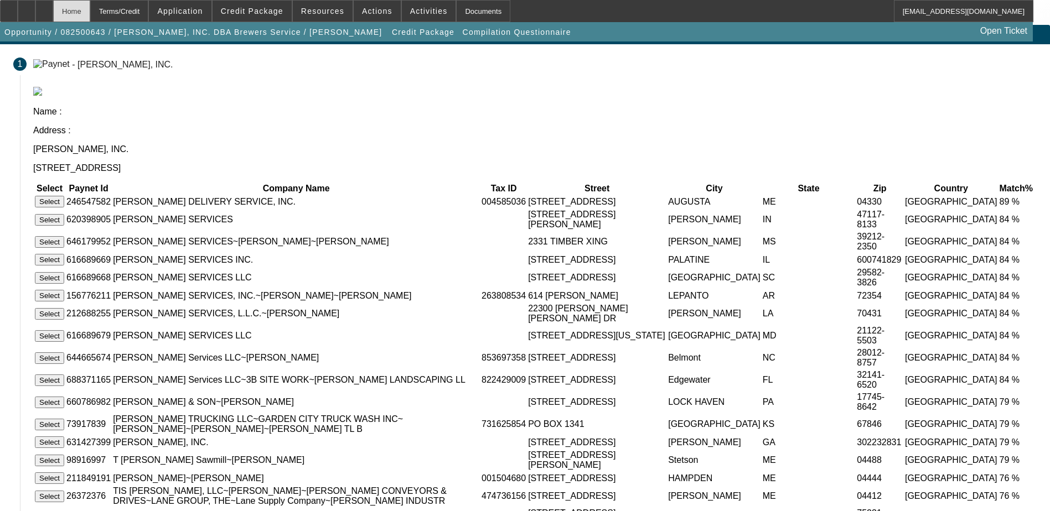
click at [90, 13] on div "Home" at bounding box center [71, 11] width 37 height 22
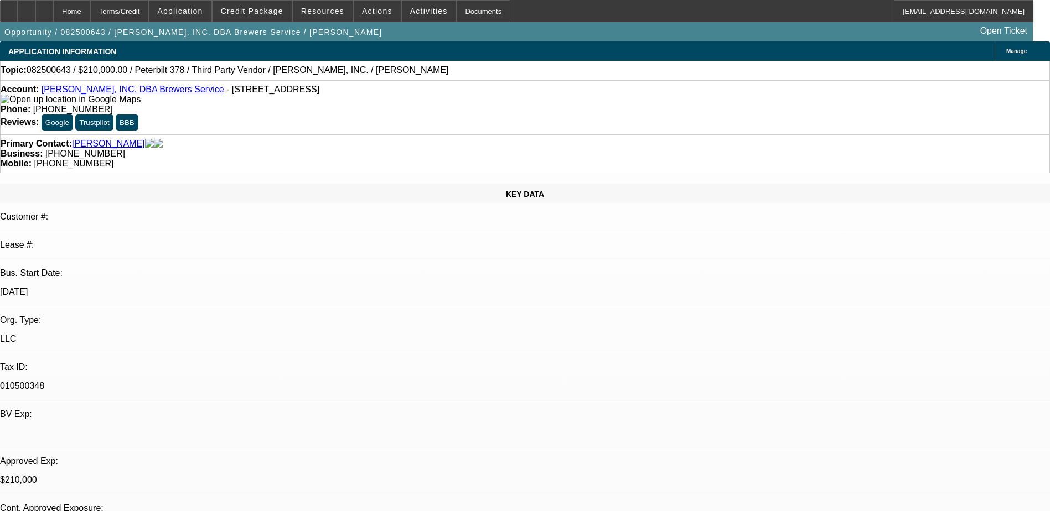
select select "0"
select select "2"
select select "0"
select select "6"
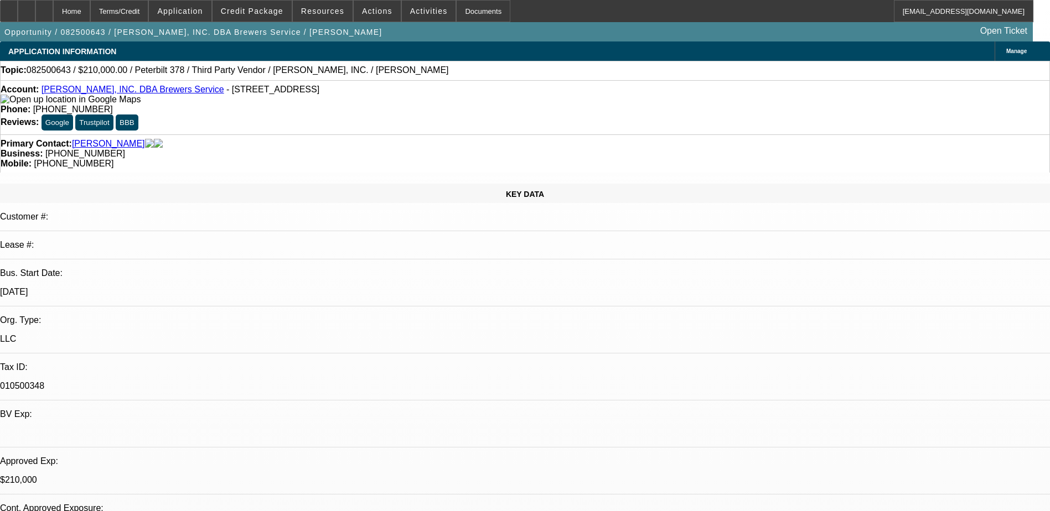
select select "0"
select select "2"
select select "0"
select select "6"
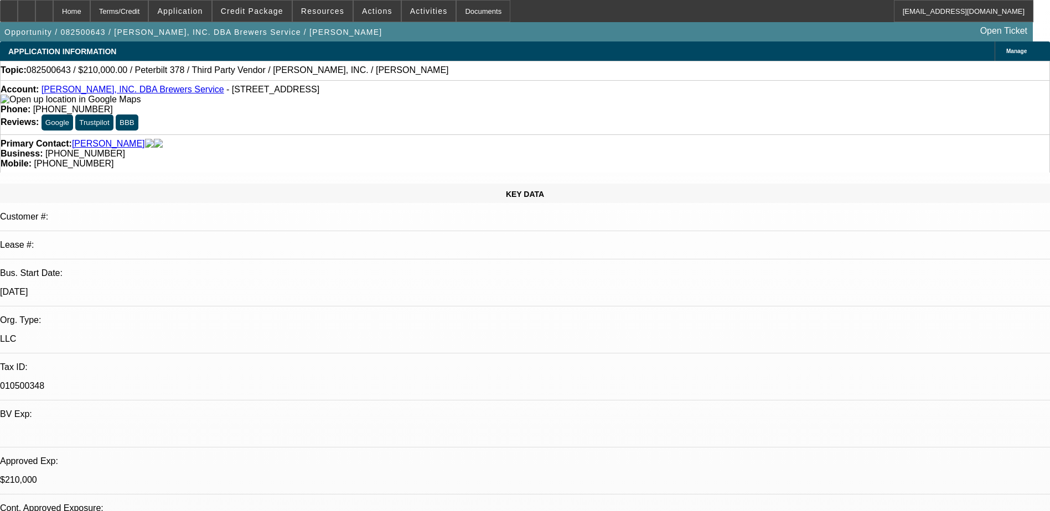
select select "0"
select select "2"
select select "0"
select select "6"
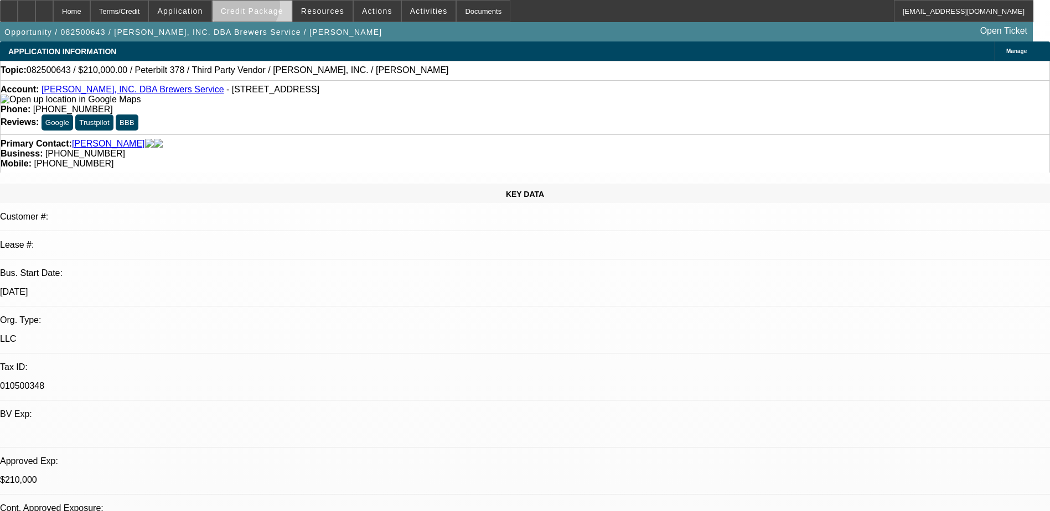
click at [262, 8] on span "Credit Package" at bounding box center [252, 11] width 63 height 9
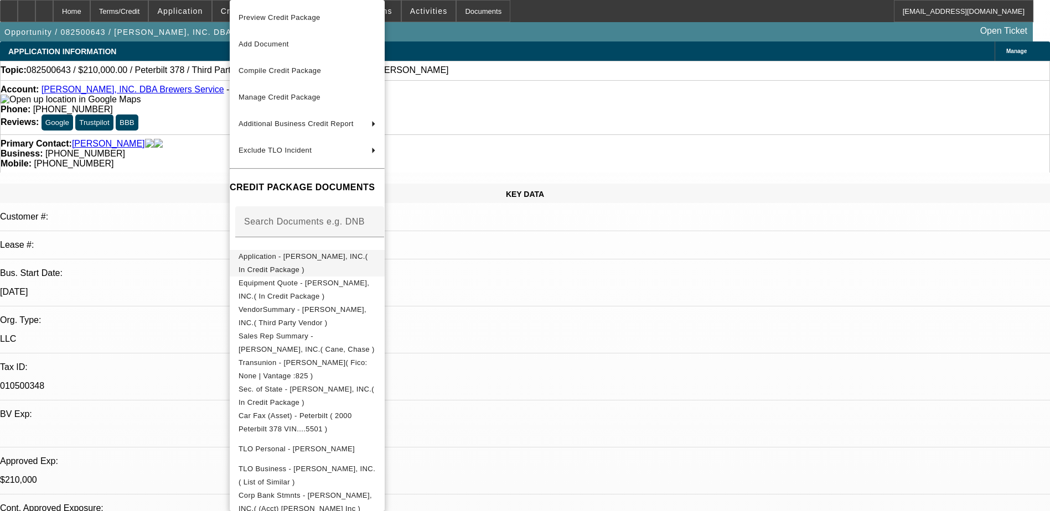
click at [332, 256] on span "Application - T. L. BREWER, INC.( In Credit Package )" at bounding box center [302, 263] width 129 height 22
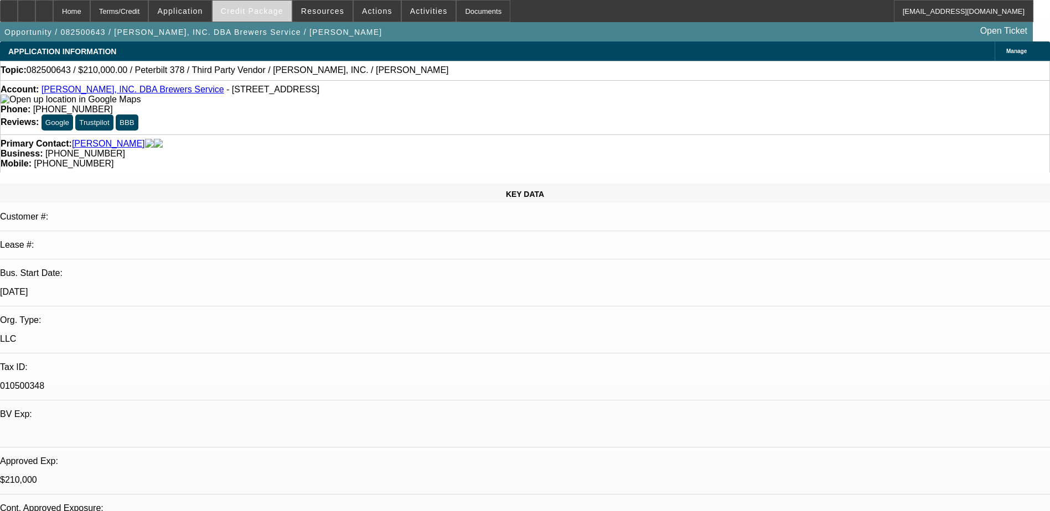
click at [275, 15] on span "Credit Package" at bounding box center [252, 11] width 63 height 9
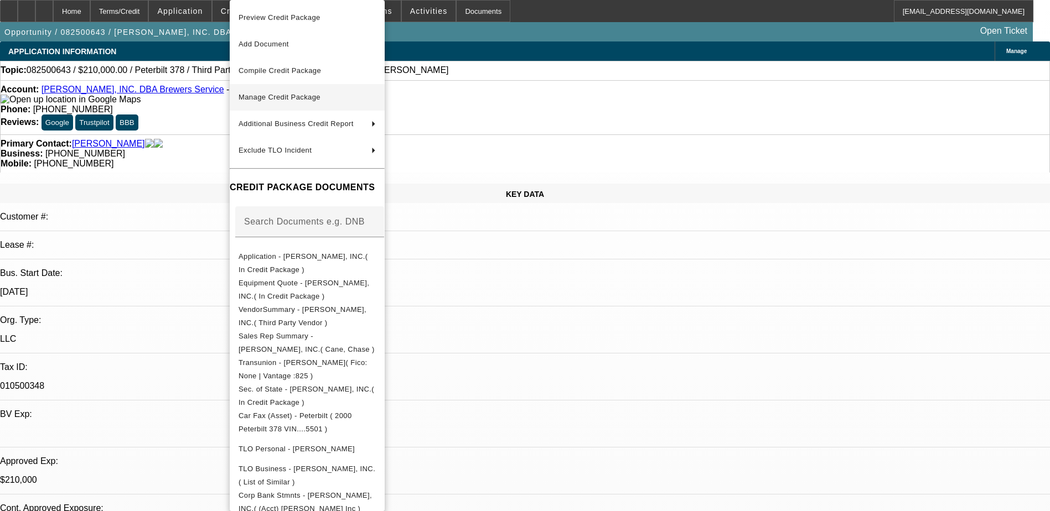
click at [317, 94] on span "Manage Credit Package" at bounding box center [279, 97] width 82 height 8
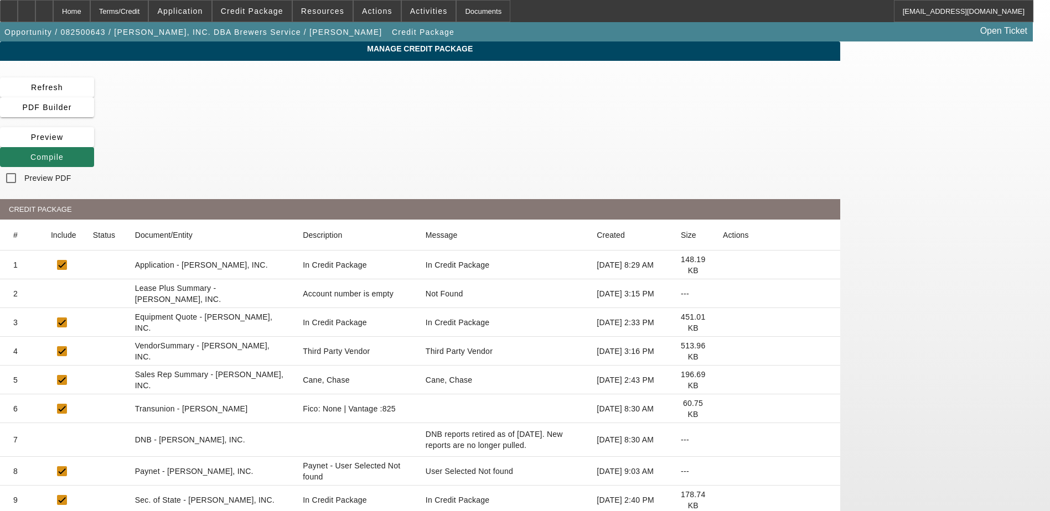
click at [64, 153] on span "Compile" at bounding box center [46, 157] width 33 height 9
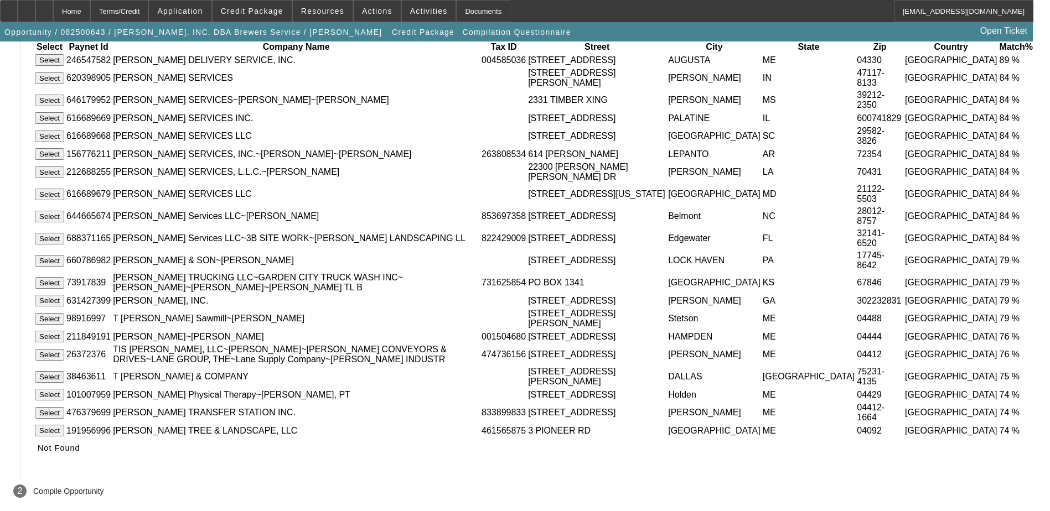
scroll to position [183, 0]
click at [64, 331] on button "Select" at bounding box center [49, 337] width 29 height 12
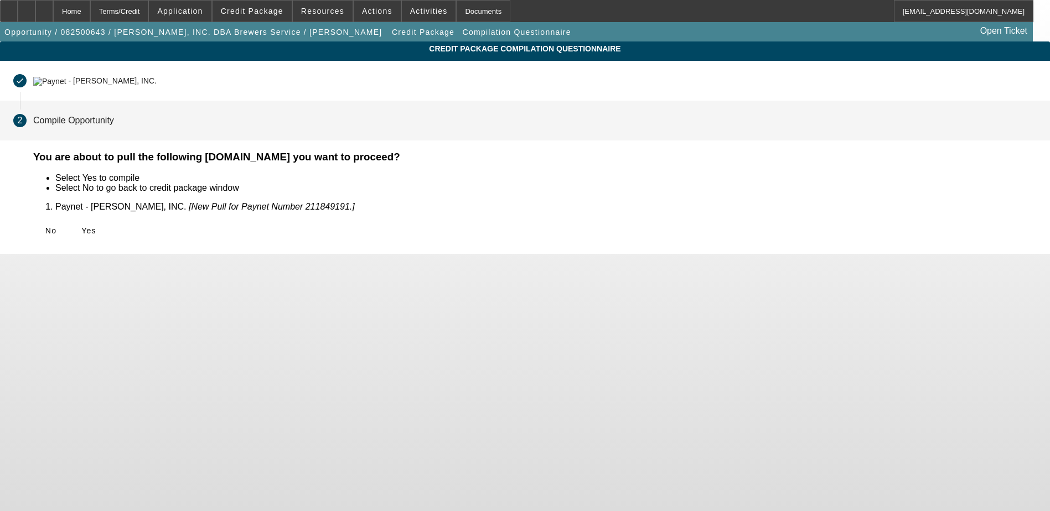
scroll to position [0, 0]
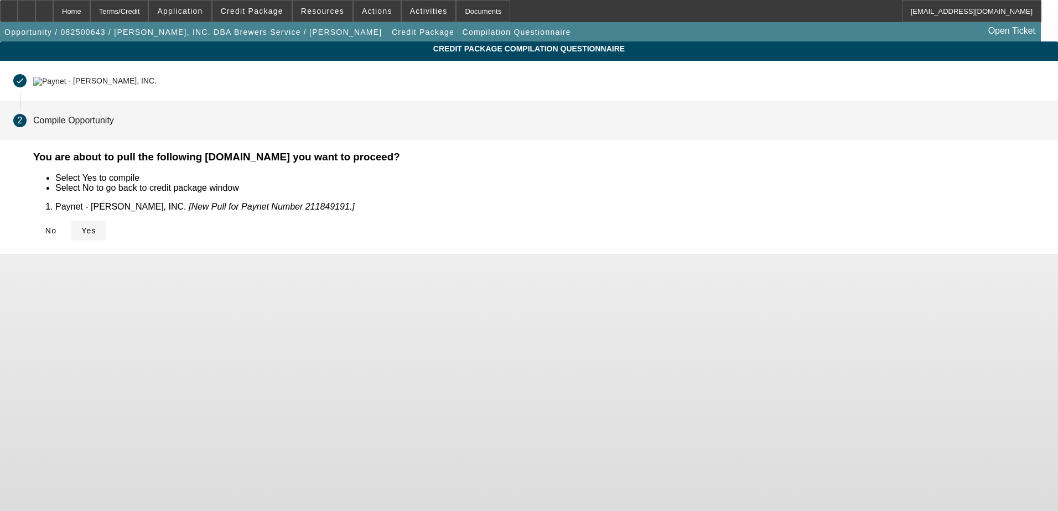
click at [81, 226] on icon at bounding box center [81, 230] width 0 height 9
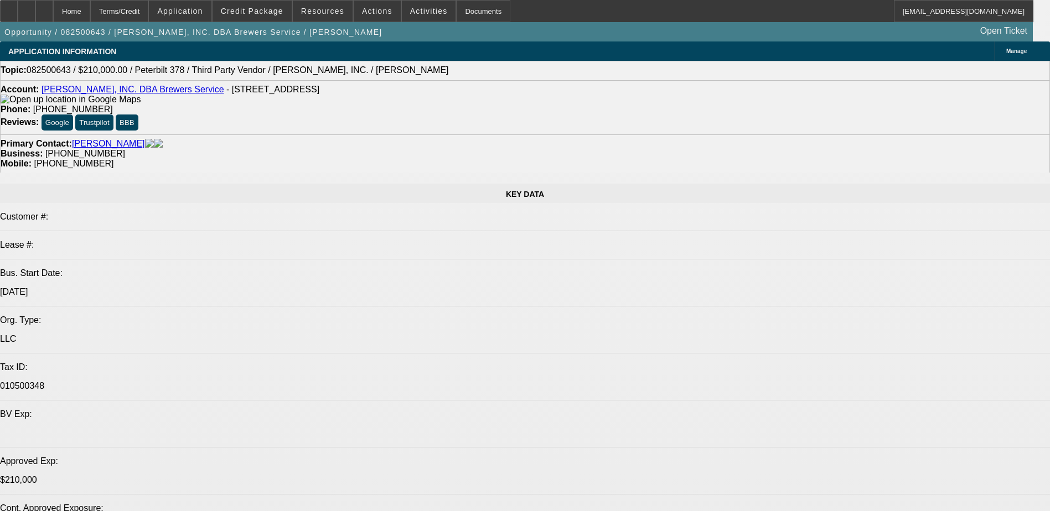
select select "0"
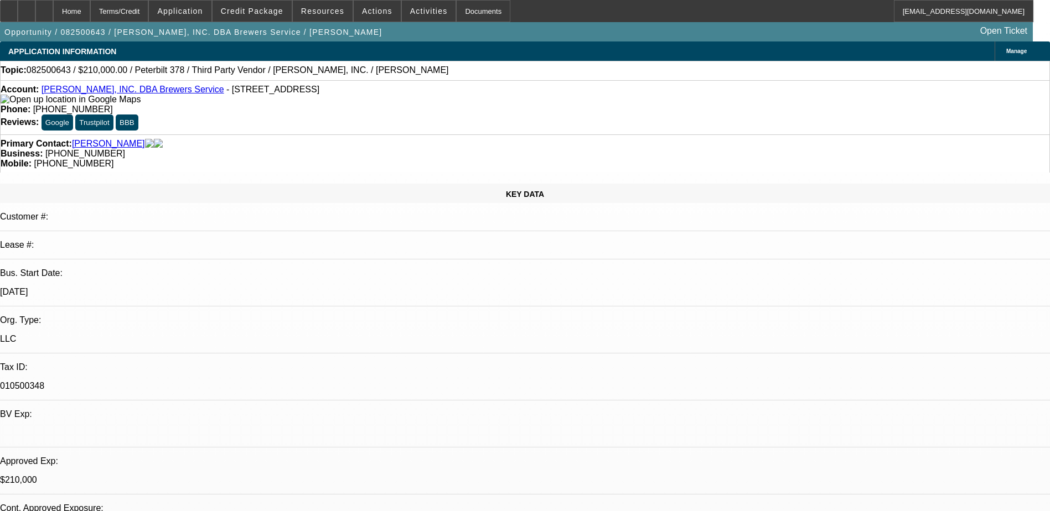
select select "2"
select select "0"
select select "6"
select select "0"
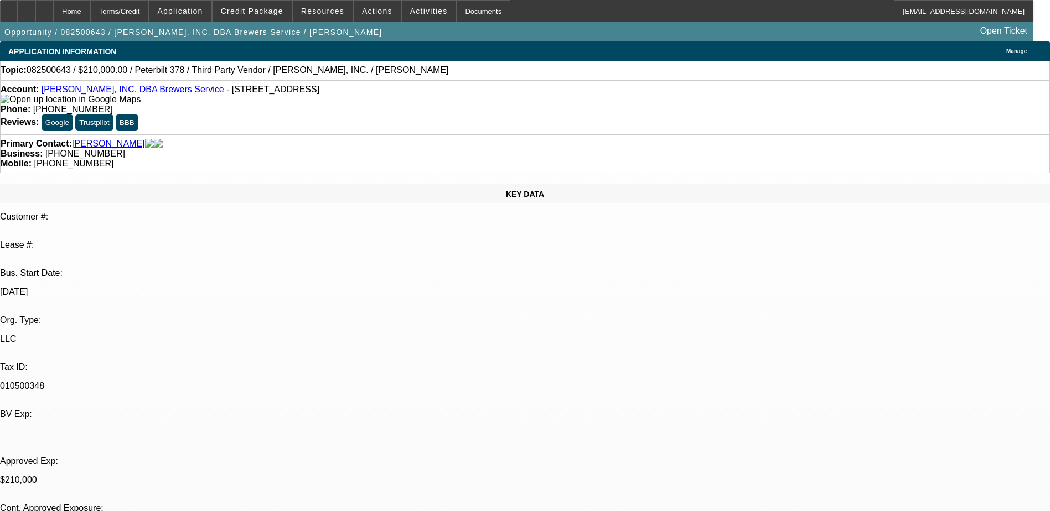
select select "2"
select select "0"
select select "6"
select select "0"
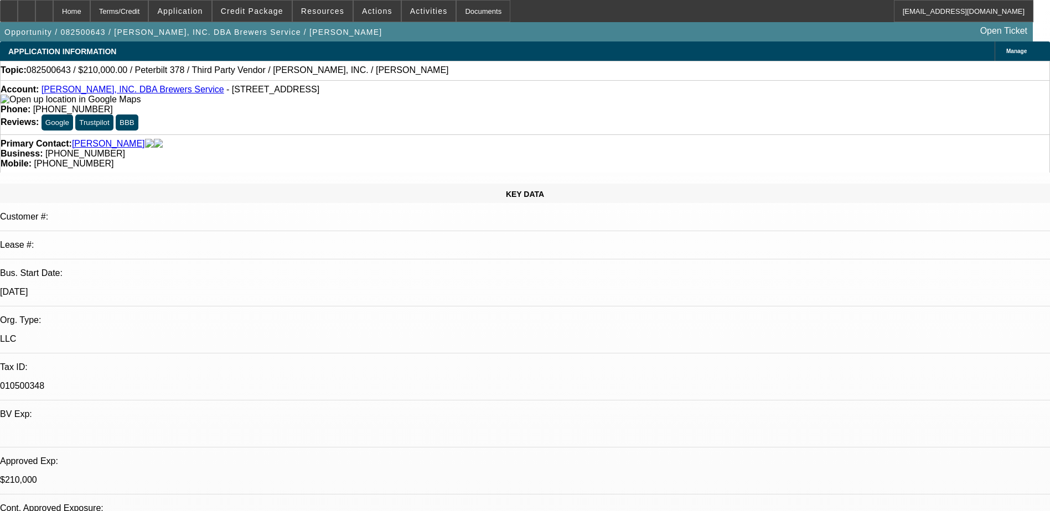
select select "2"
select select "0"
select select "6"
click at [267, 12] on span "Credit Package" at bounding box center [252, 11] width 63 height 9
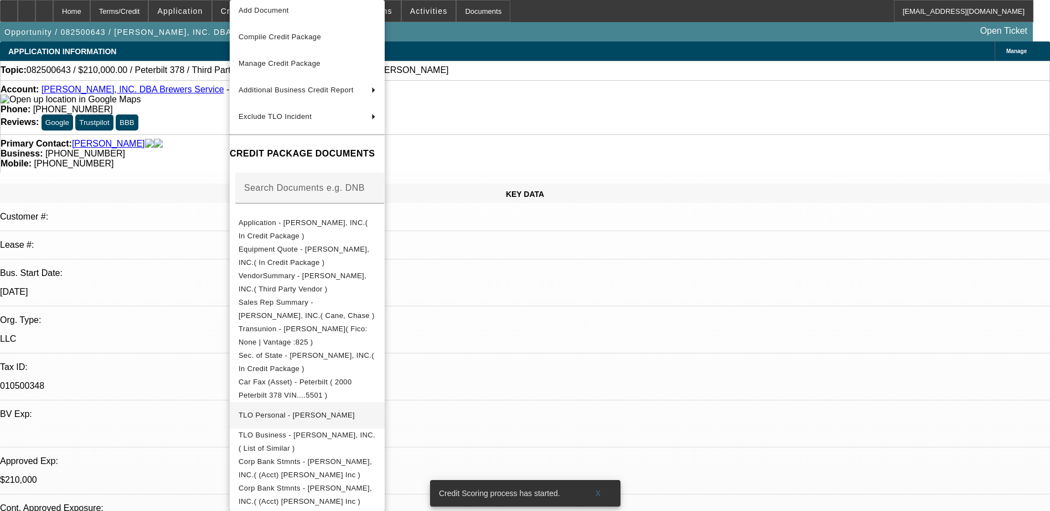
scroll to position [93, 0]
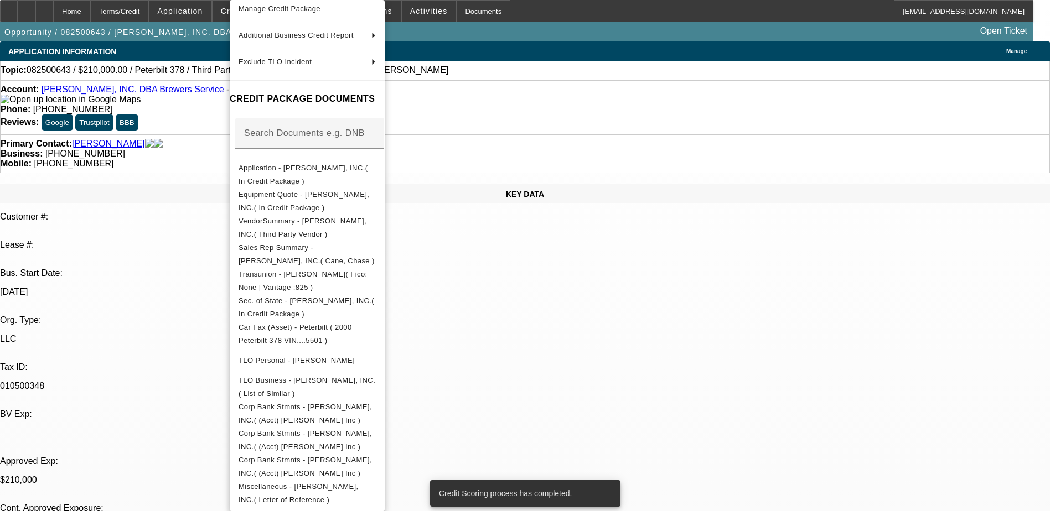
click at [546, 308] on div at bounding box center [525, 255] width 1050 height 511
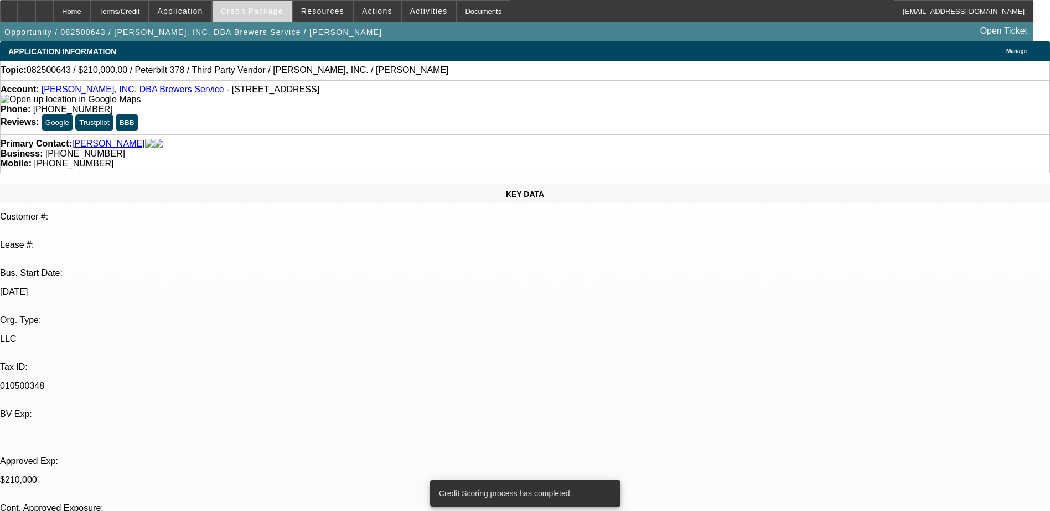
click at [253, 15] on span at bounding box center [251, 11] width 79 height 27
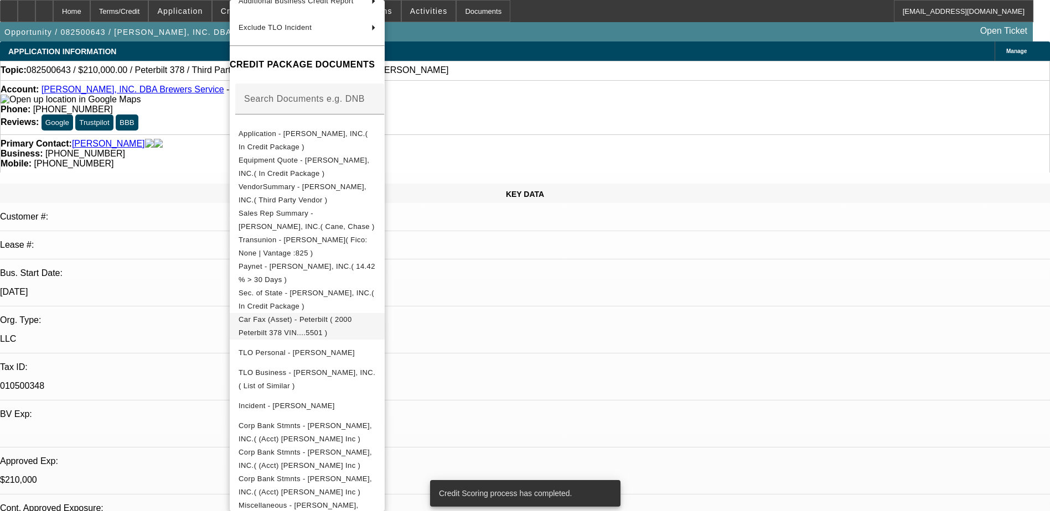
scroll to position [146, 0]
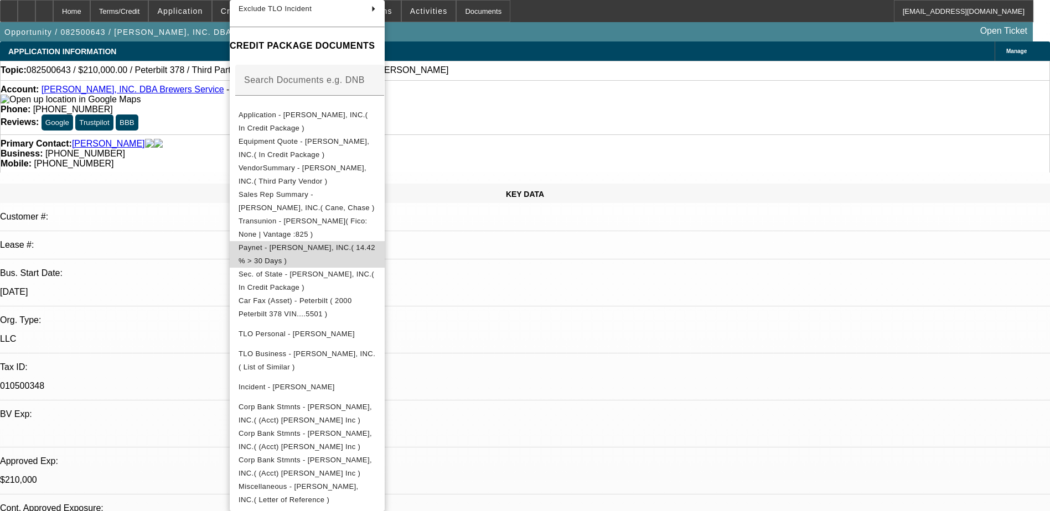
click at [333, 250] on span "Paynet - T. L. BREWER, INC.( 14.42 % > 30 Days )" at bounding box center [306, 254] width 137 height 27
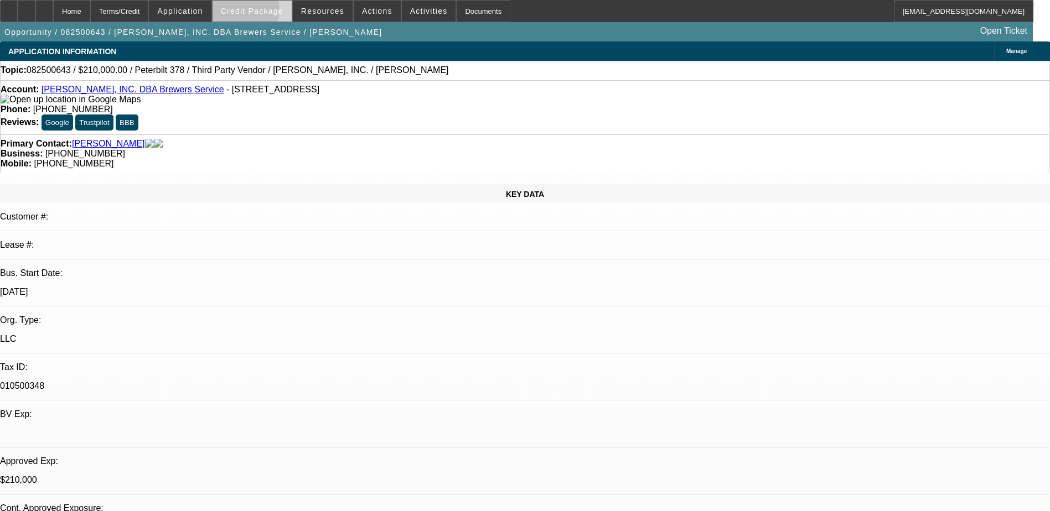
click at [259, 13] on span "Credit Package" at bounding box center [252, 11] width 63 height 9
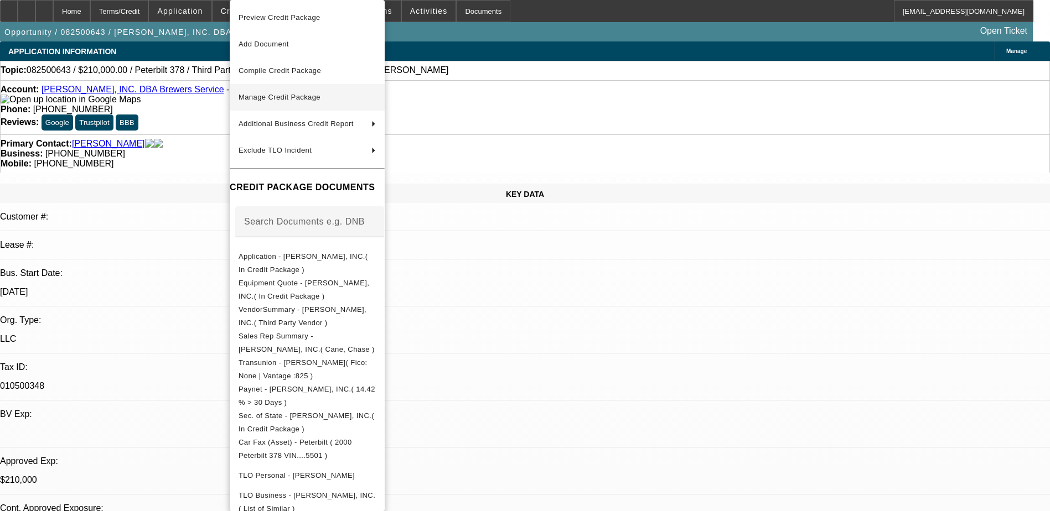
click at [308, 97] on span "Manage Credit Package" at bounding box center [279, 97] width 82 height 8
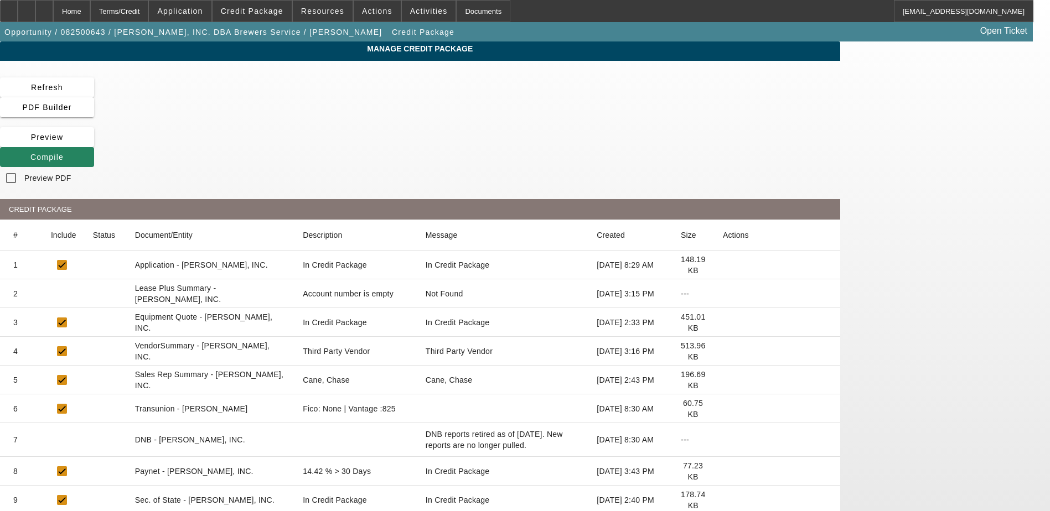
click at [723, 471] on icon at bounding box center [723, 471] width 0 height 0
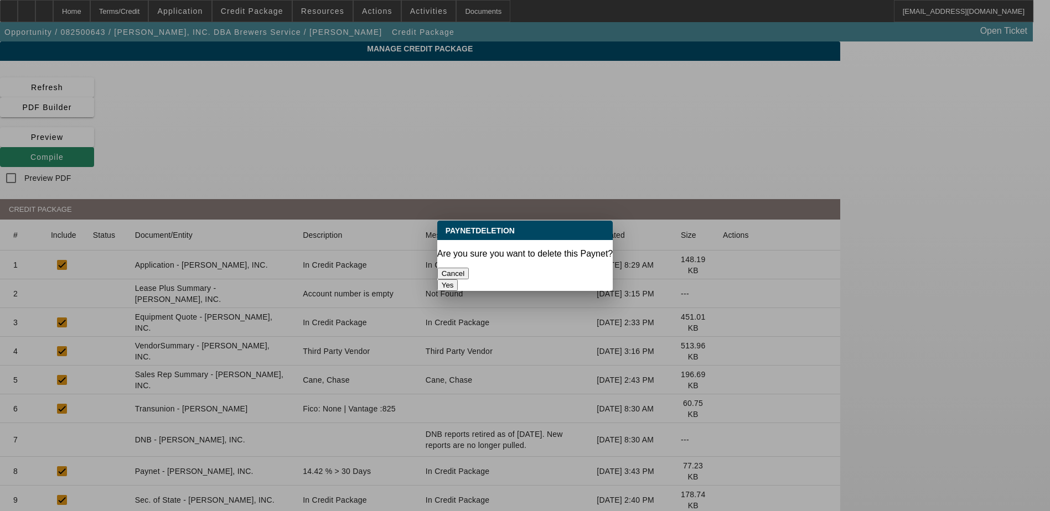
click at [458, 279] on button "Yes" at bounding box center [447, 285] width 21 height 12
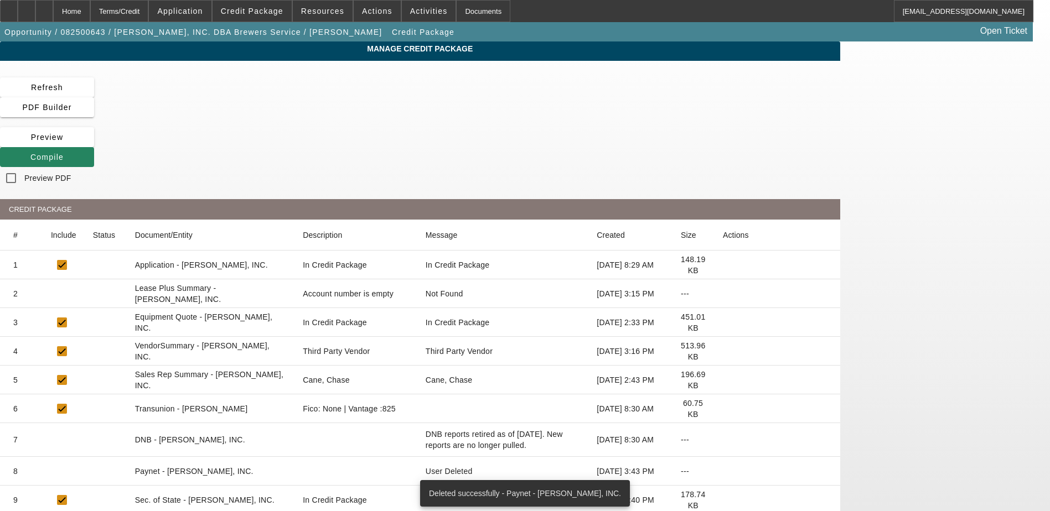
click at [30, 153] on icon at bounding box center [30, 157] width 0 height 9
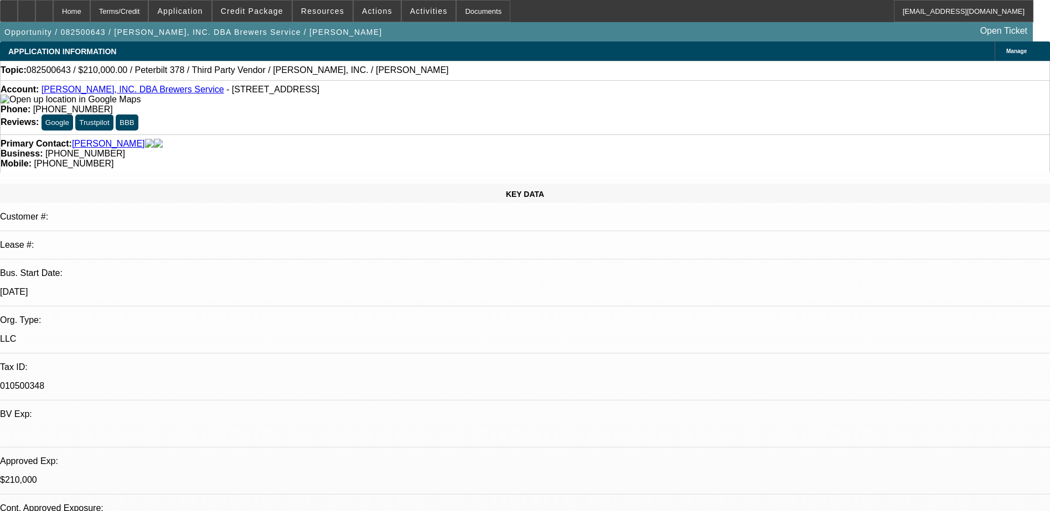
select select "0"
select select "2"
select select "0"
select select "6"
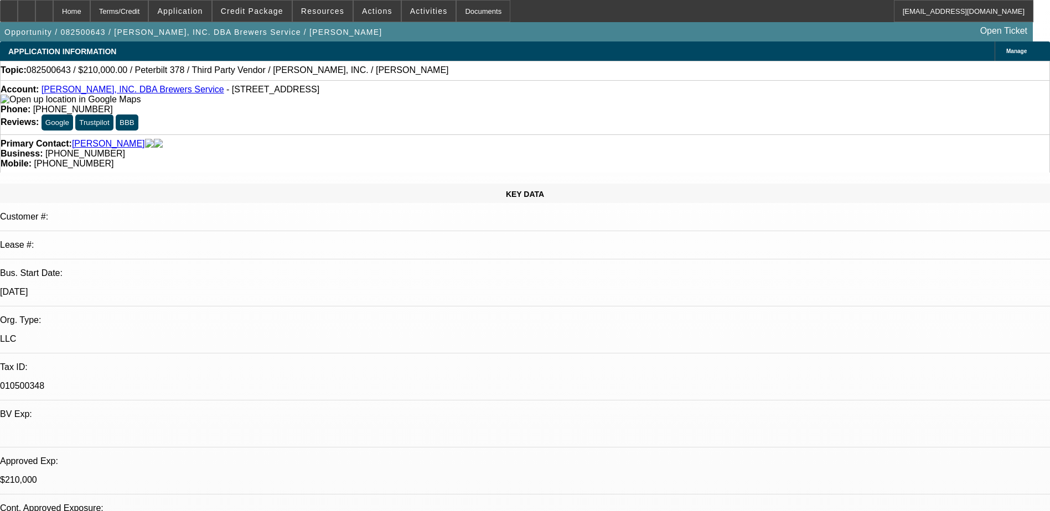
select select "0"
select select "2"
select select "0"
select select "6"
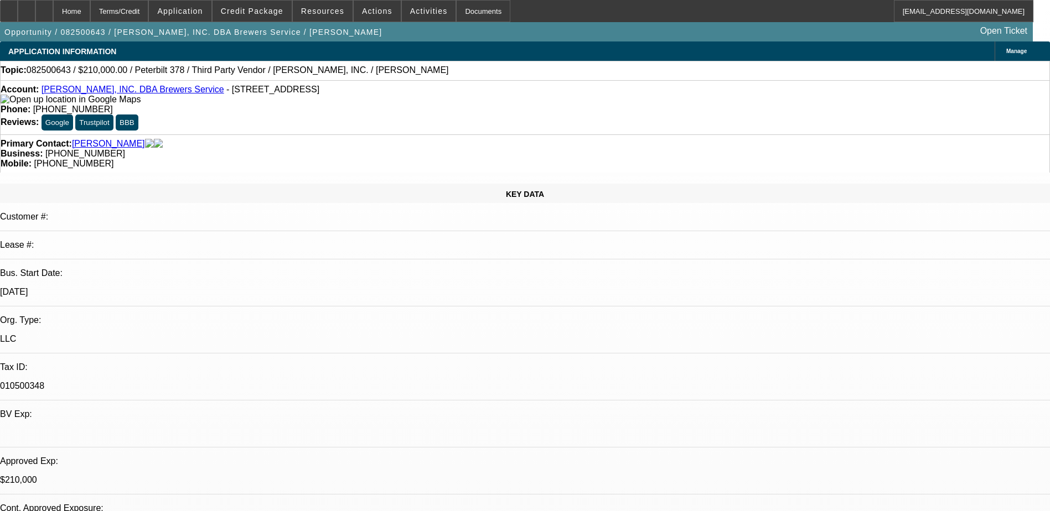
select select "0"
select select "2"
select select "0"
select select "6"
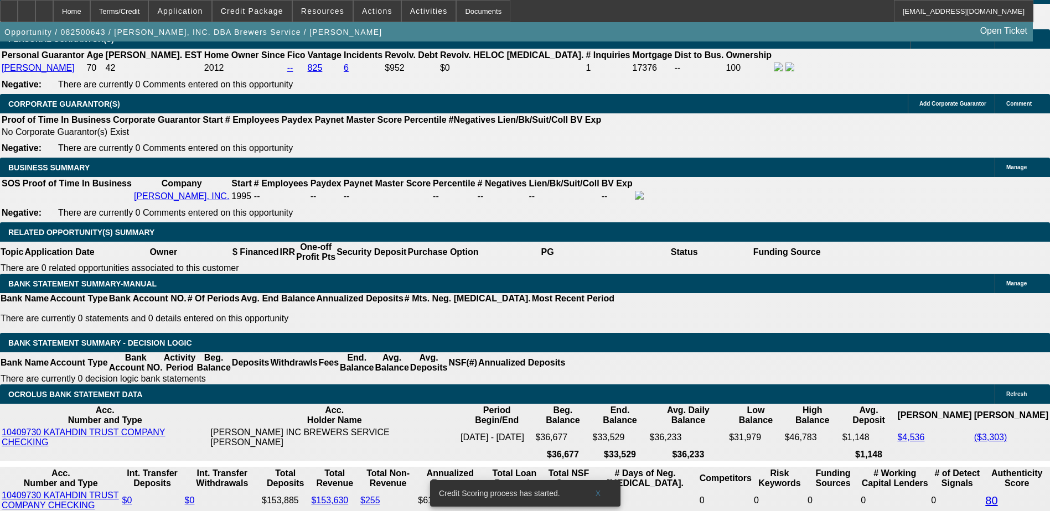
scroll to position [1682, 0]
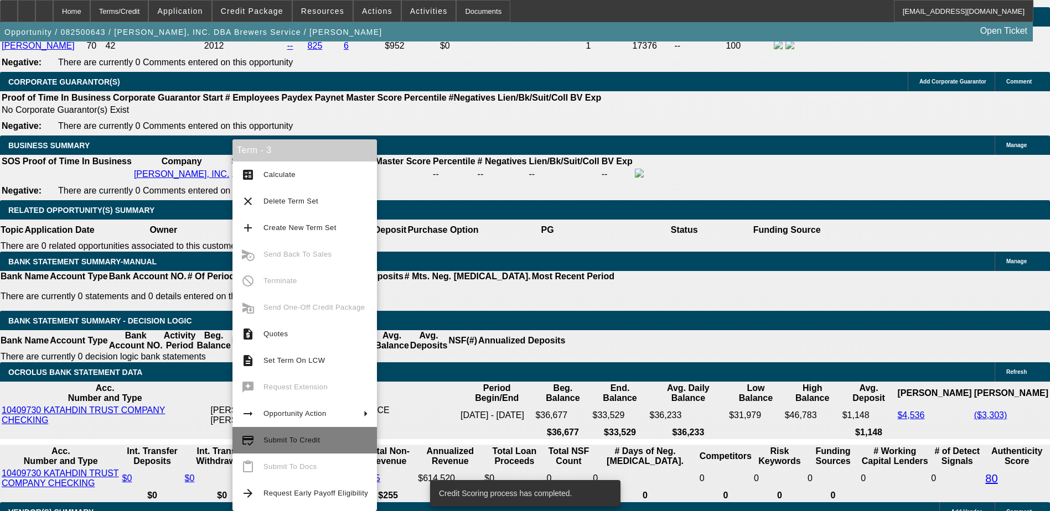
click at [284, 433] on button "credit_score Submit To Credit" at bounding box center [304, 440] width 144 height 27
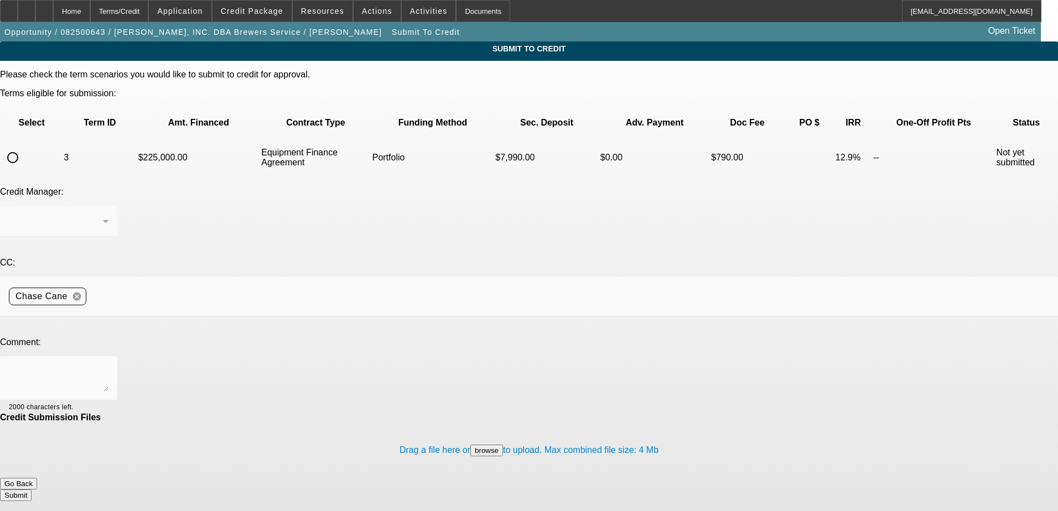
click at [24, 147] on input "radio" at bounding box center [13, 158] width 22 height 22
radio input "true"
click at [103, 215] on div "Arida, George" at bounding box center [56, 221] width 94 height 13
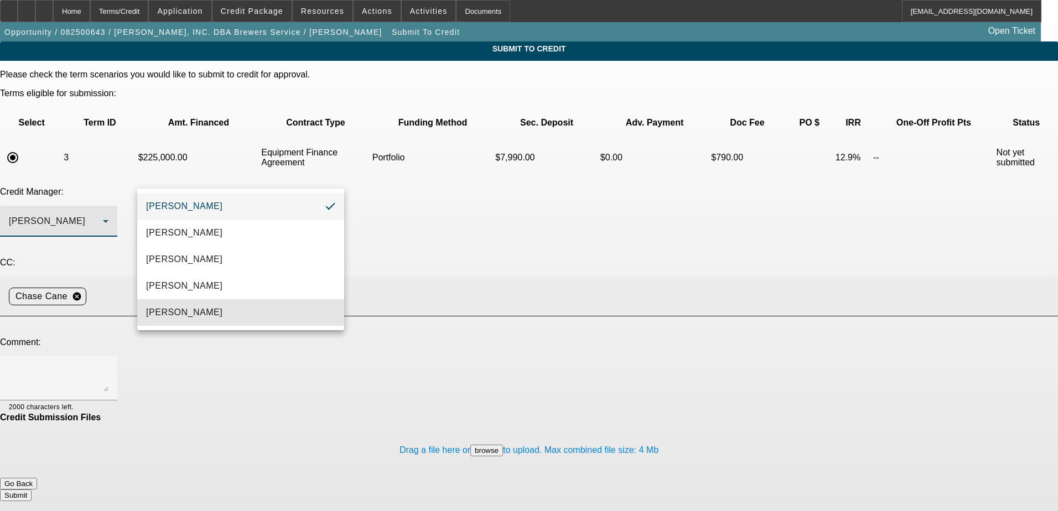
drag, startPoint x: 196, startPoint y: 305, endPoint x: 364, endPoint y: 236, distance: 181.6
click at [196, 305] on mat-option "Oliva, Samuel" at bounding box center [240, 312] width 207 height 27
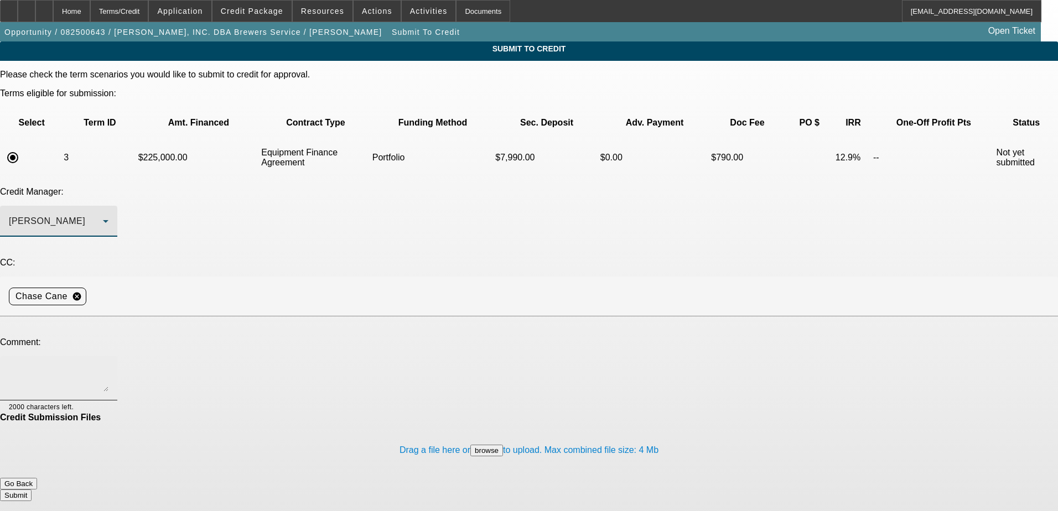
click at [108, 365] on textarea at bounding box center [59, 378] width 100 height 27
paste textarea "Hi Sam - need 84 months and $0 down for the customer to consider the deal here …"
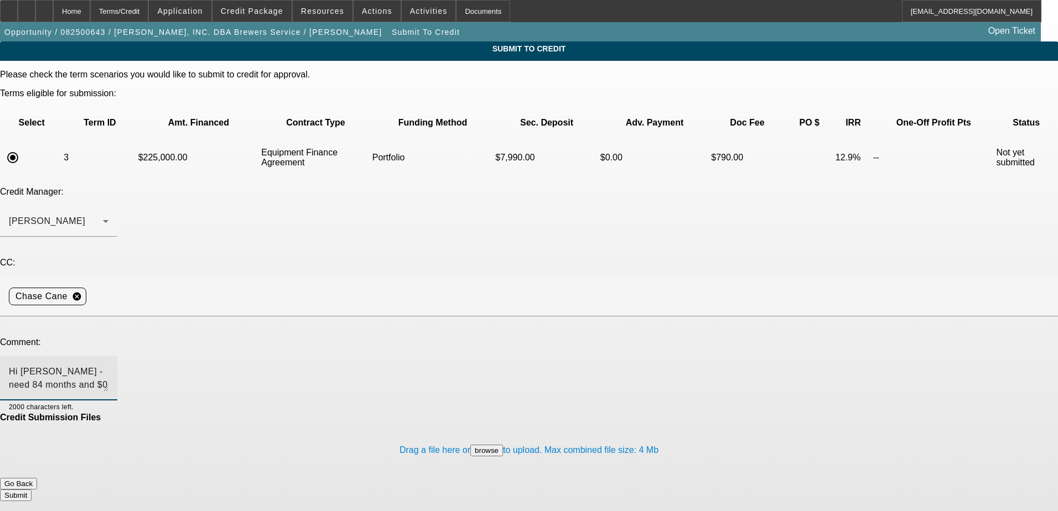
type textarea "Hi Sam - need 84 months and $0 down for the customer to consider the deal here …"
click at [32, 490] on button "Submit" at bounding box center [16, 496] width 32 height 12
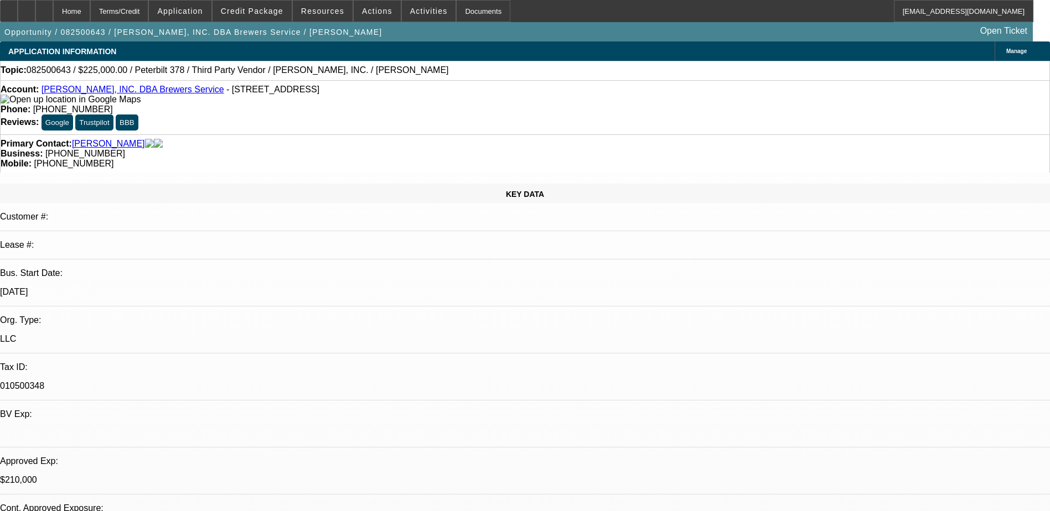
select select "0"
select select "2"
select select "0"
select select "6"
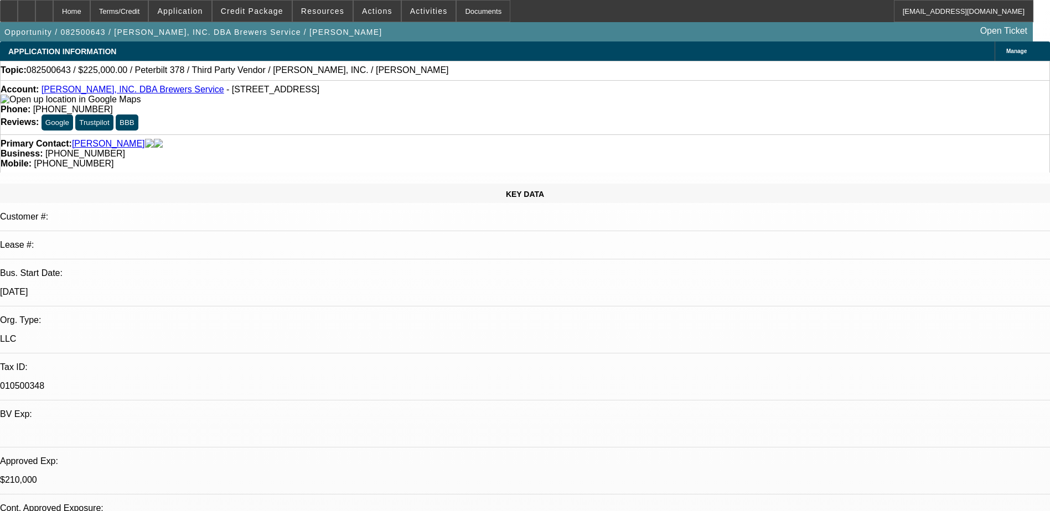
select select "0"
select select "2"
select select "0"
select select "6"
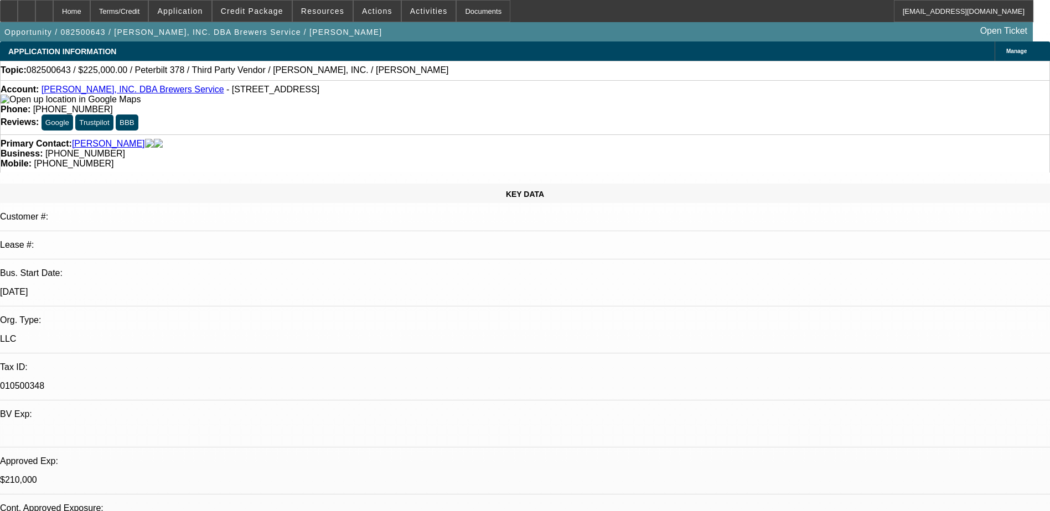
select select "0"
select select "2"
select select "0"
select select "6"
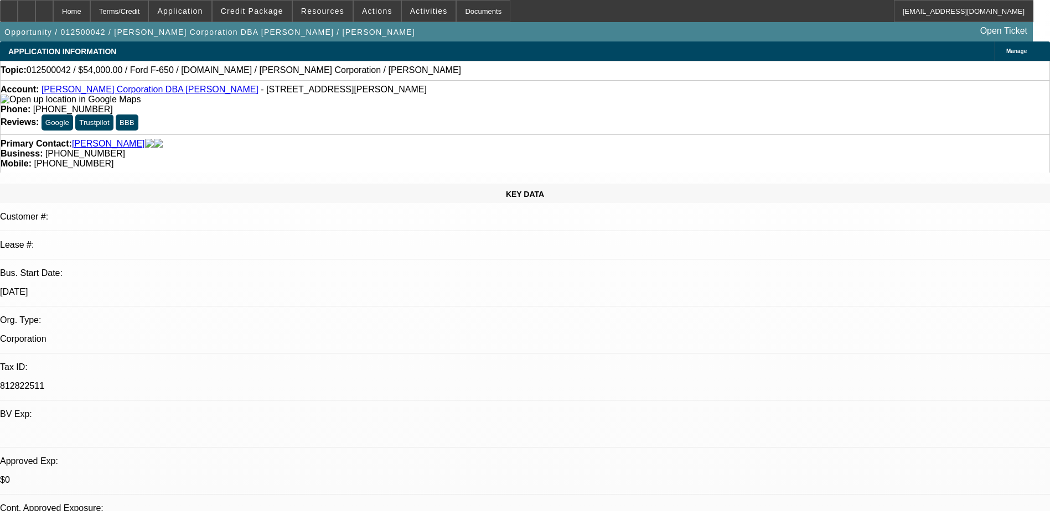
select select "0"
select select "2"
select select "0.1"
select select "0"
select select "2"
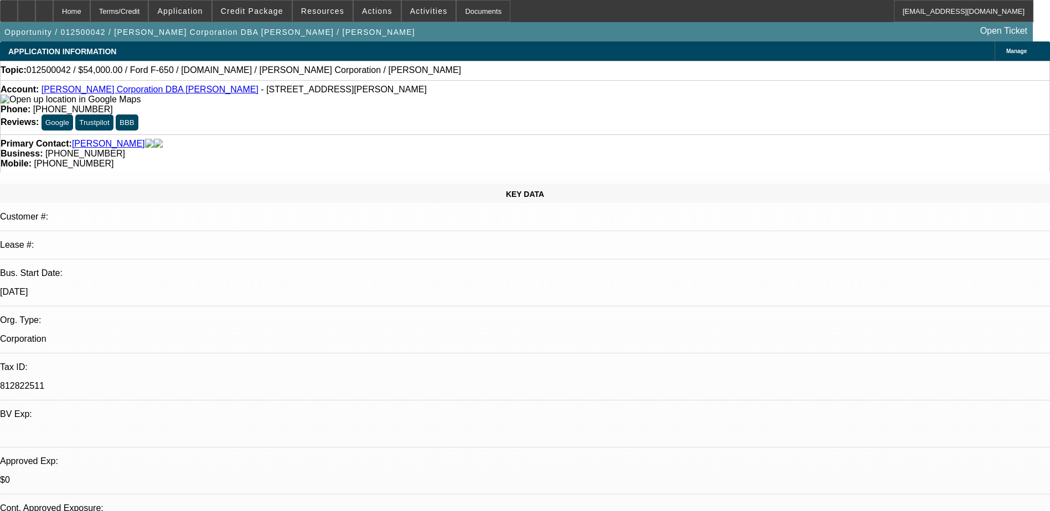
select select "0.1"
select select "0"
select select "2"
select select "0.1"
select select "0"
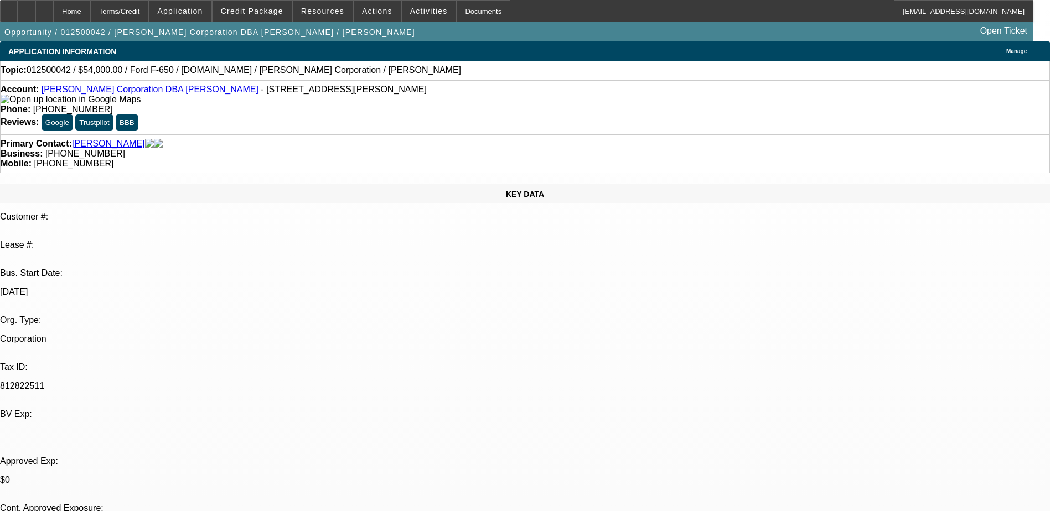
select select "2"
select select "0.1"
select select "1"
select select "2"
select select "4"
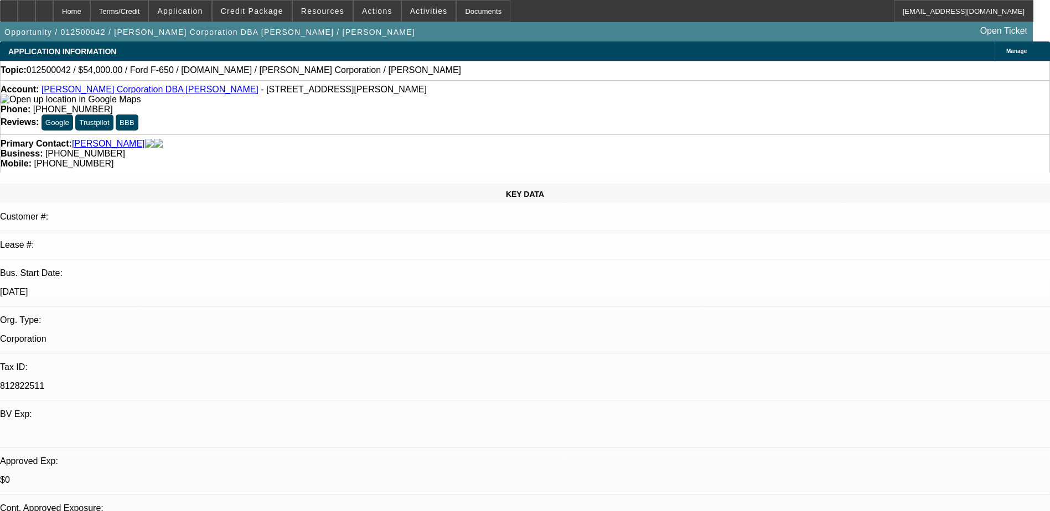
select select "1"
select select "2"
select select "4"
select select "1"
select select "2"
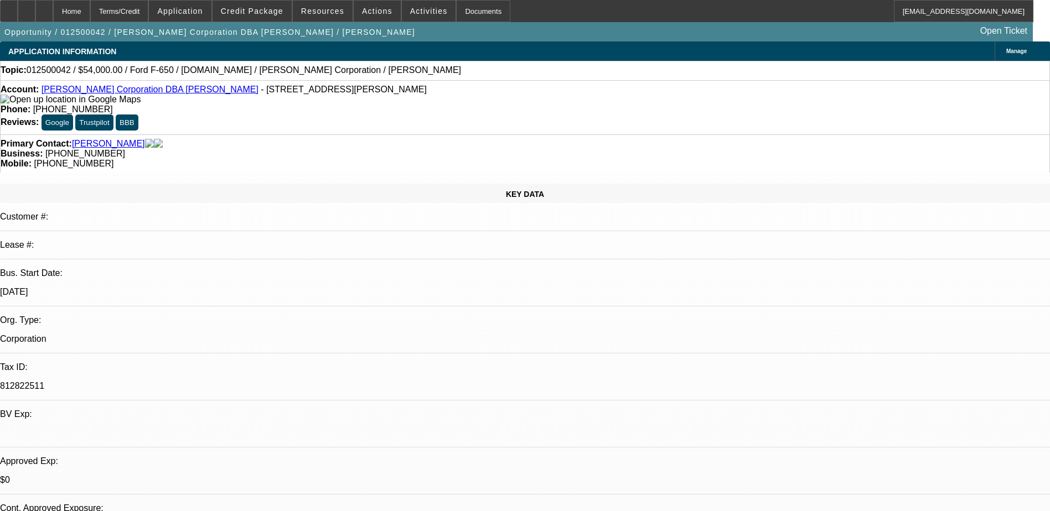
select select "4"
select select "1"
select select "2"
select select "4"
click at [194, 13] on span "Application" at bounding box center [179, 11] width 45 height 9
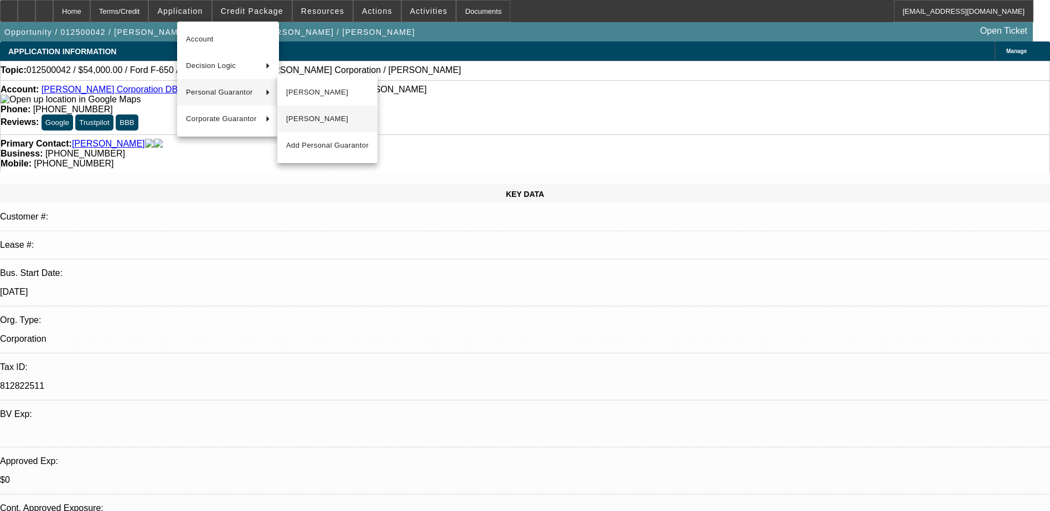
click at [316, 117] on span "[PERSON_NAME]" at bounding box center [327, 118] width 82 height 13
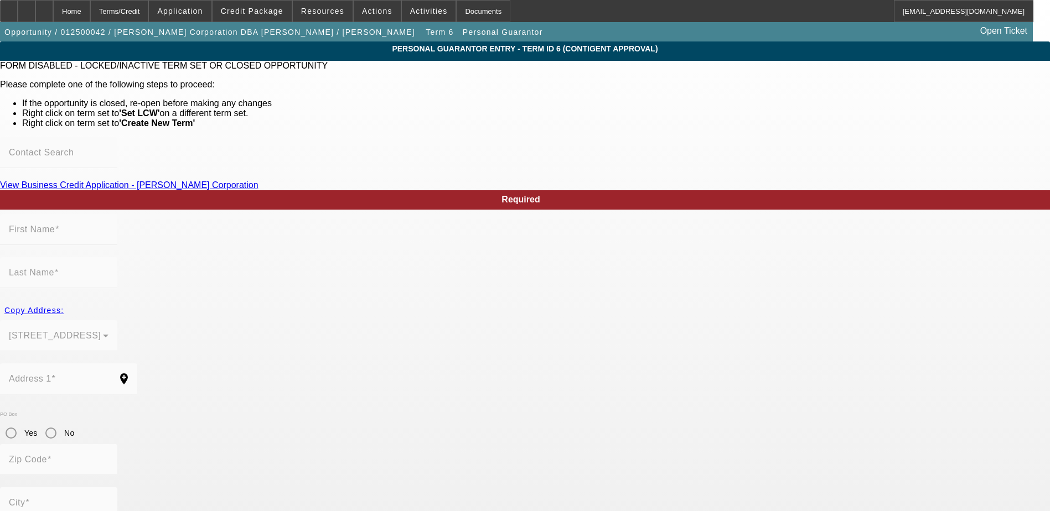
scroll to position [51, 0]
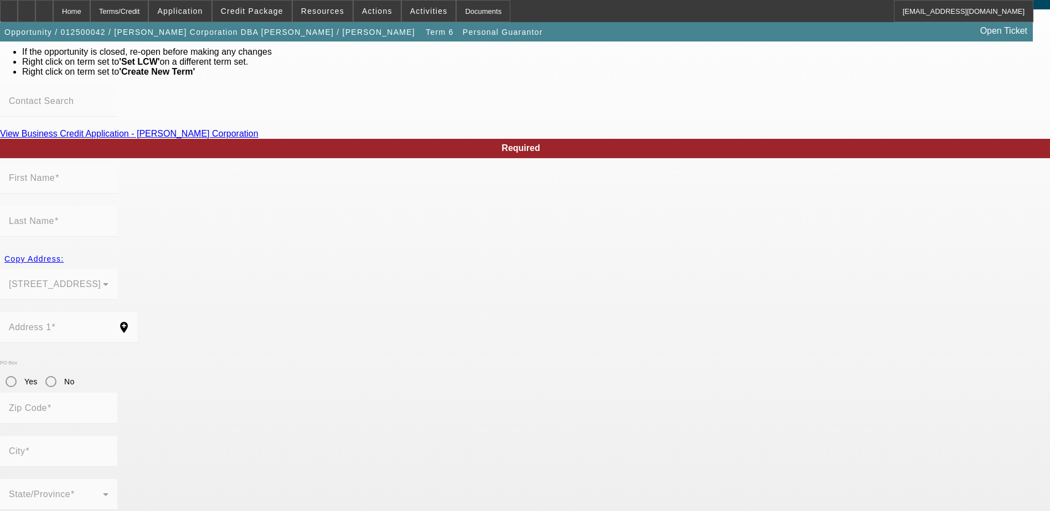
type input "[PERSON_NAME]"
type input "[GEOGRAPHIC_DATA]"
radio input "true"
type input "92154"
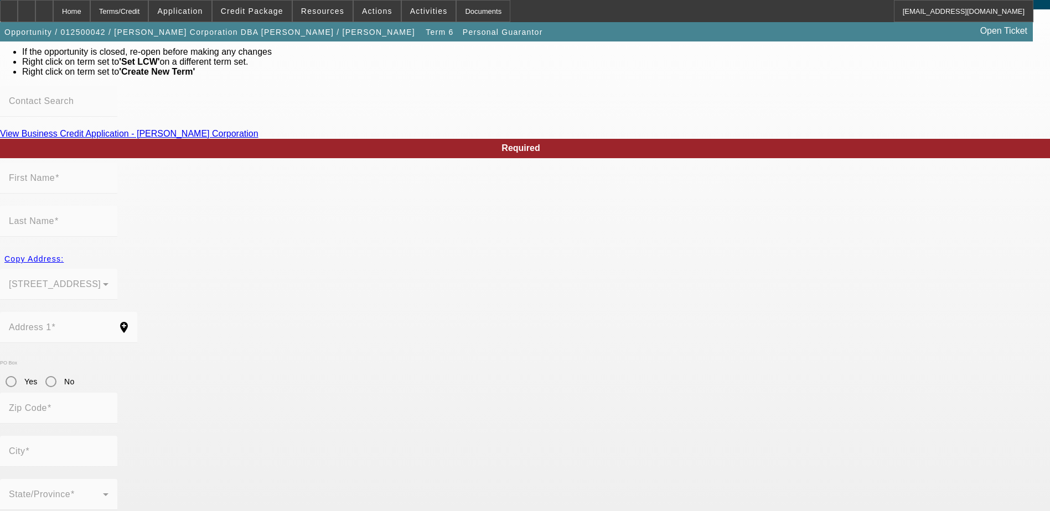
type input "[GEOGRAPHIC_DATA]"
type input "[PHONE_NUMBER]"
type input "50"
type input "560-77-1839"
type input "[EMAIL_ADDRESS][DOMAIN_NAME]"
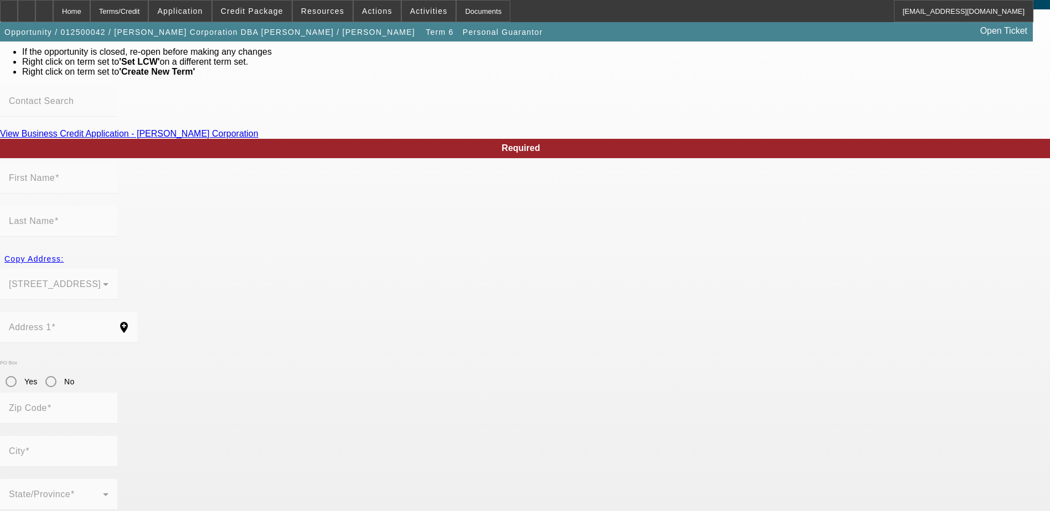
type input "[PHONE_NUMBER]"
click at [90, 13] on div "Home" at bounding box center [71, 11] width 37 height 22
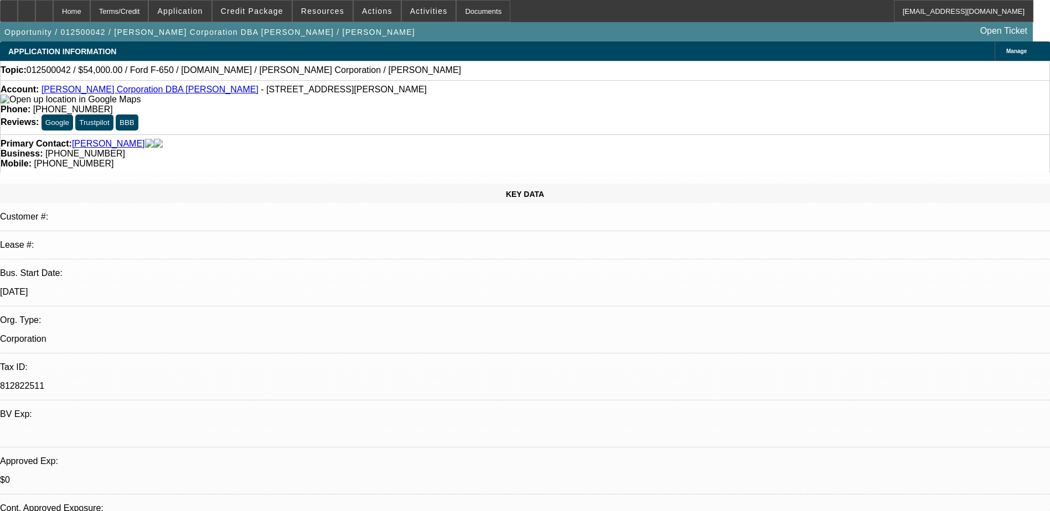
select select "0"
select select "2"
select select "0.1"
select select "4"
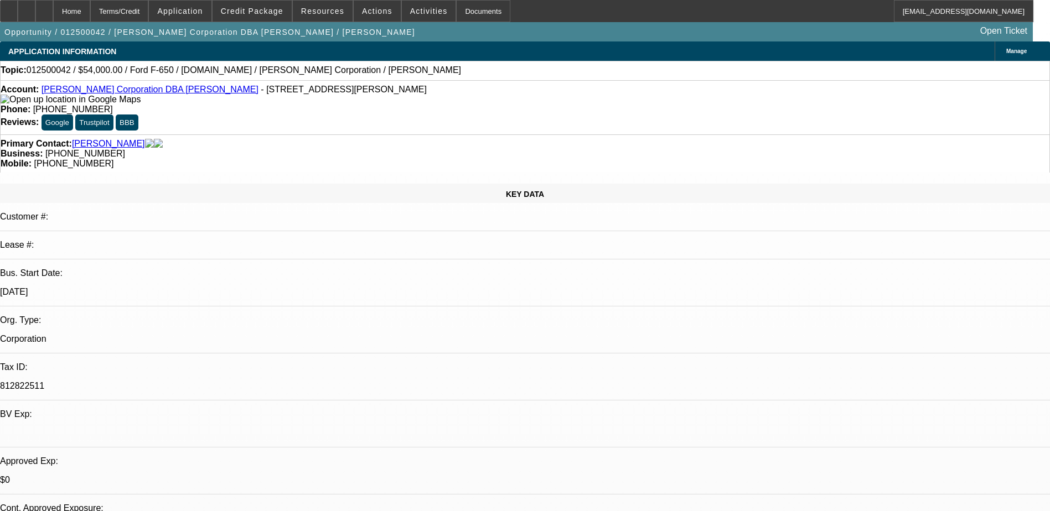
select select "0"
select select "2"
select select "0.1"
select select "4"
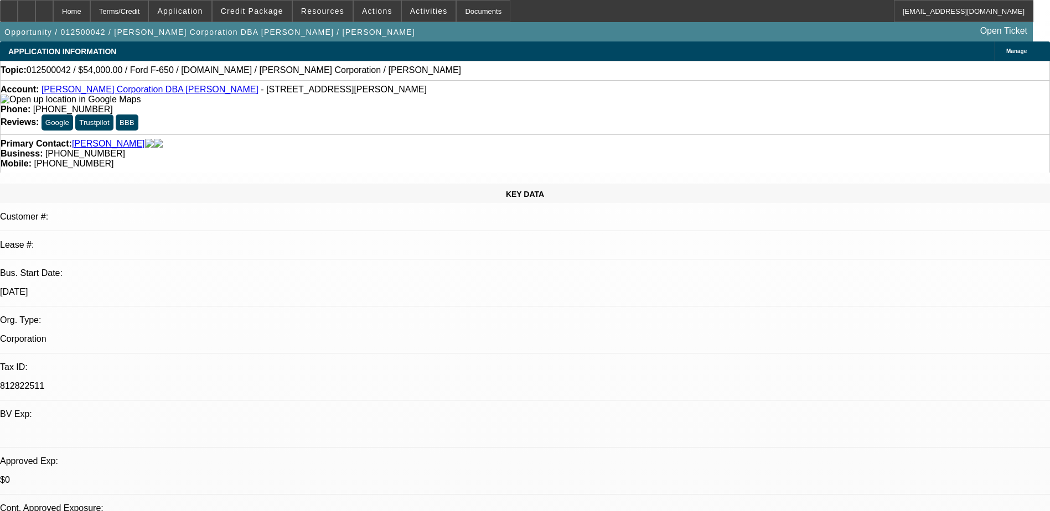
select select "0"
select select "2"
select select "0.1"
select select "4"
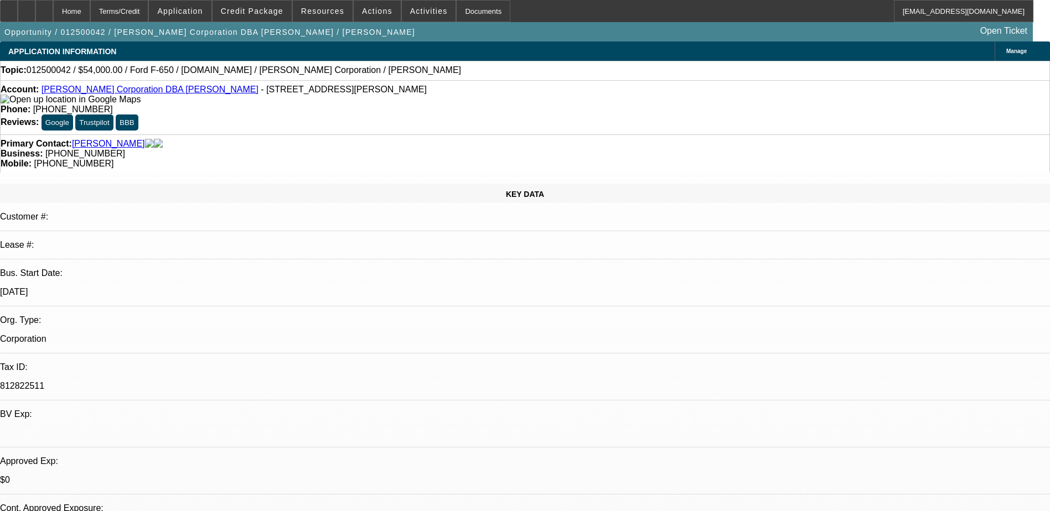
select select "0"
select select "2"
select select "0.1"
select select "4"
